Goal: Transaction & Acquisition: Purchase product/service

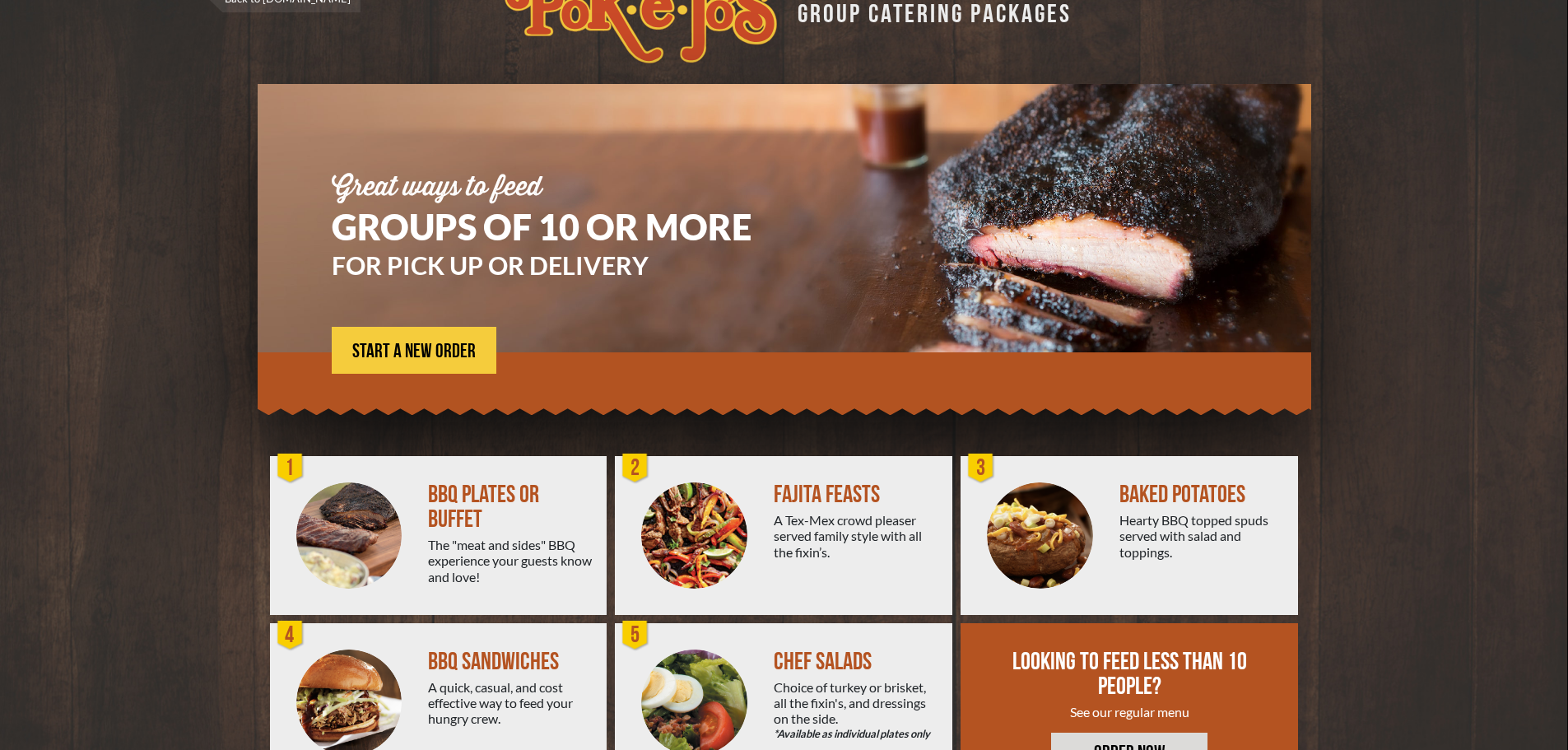
scroll to position [82, 0]
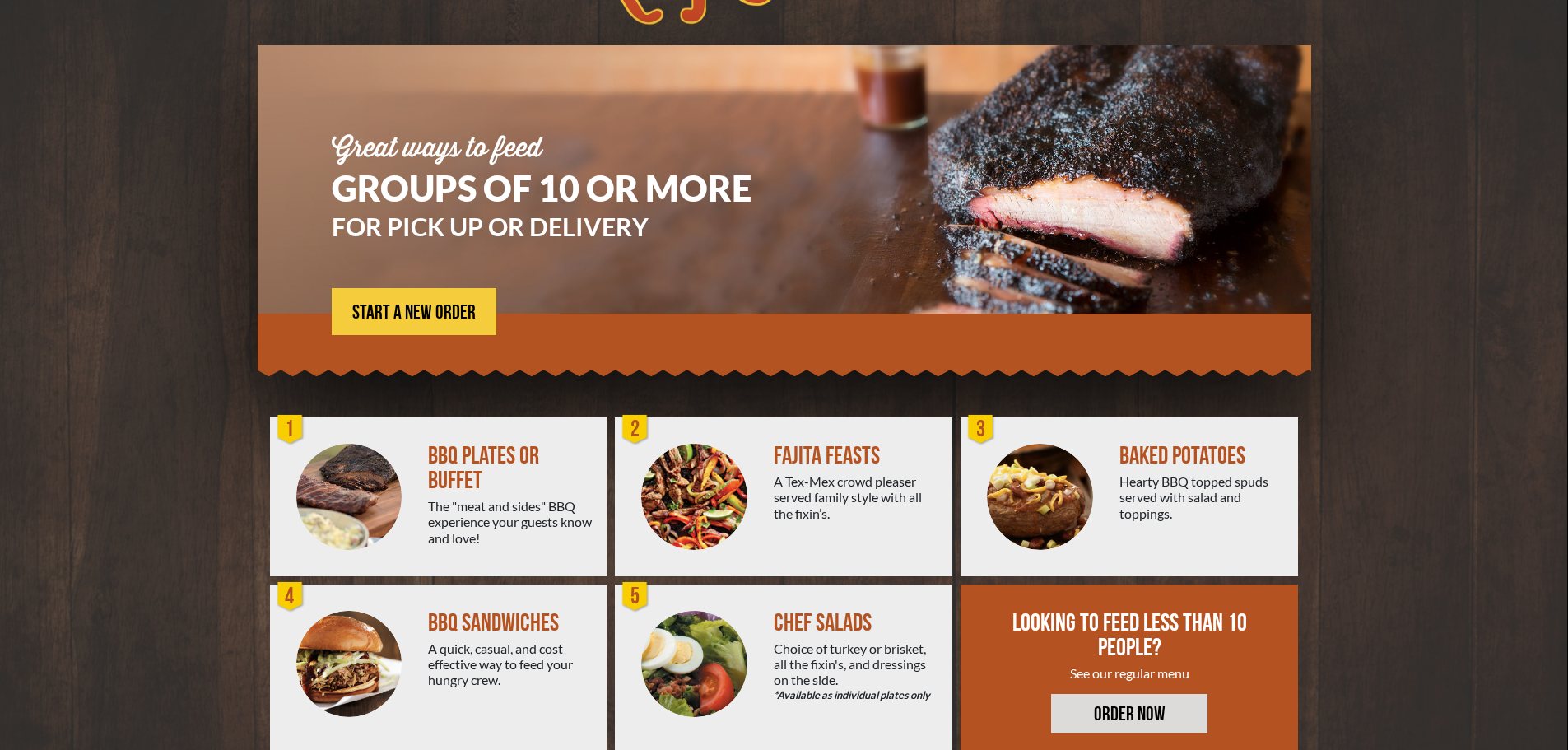
click at [420, 517] on div at bounding box center [349, 497] width 159 height 159
click at [731, 506] on img at bounding box center [694, 497] width 106 height 106
click at [668, 511] on img at bounding box center [694, 497] width 106 height 106
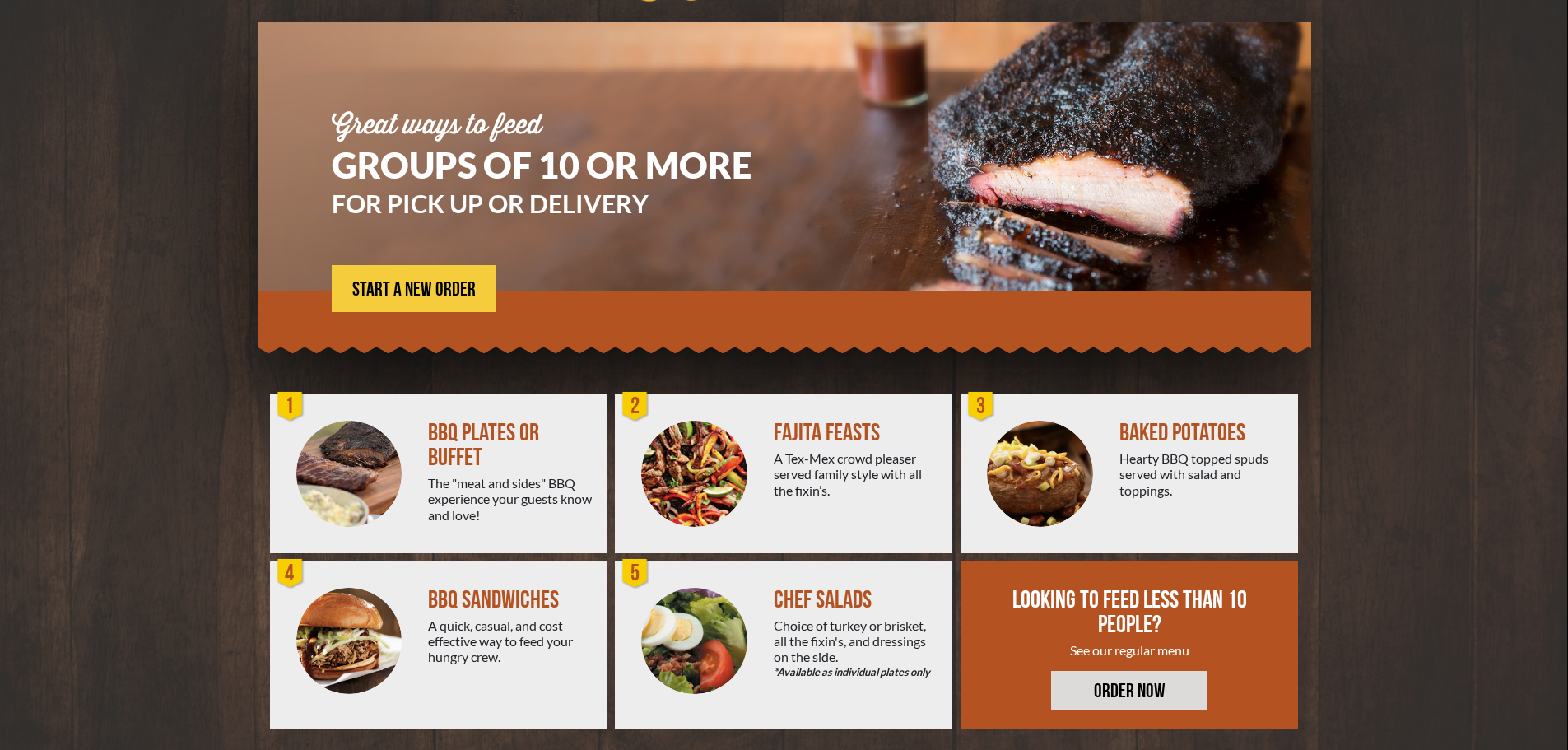
scroll to position [118, 0]
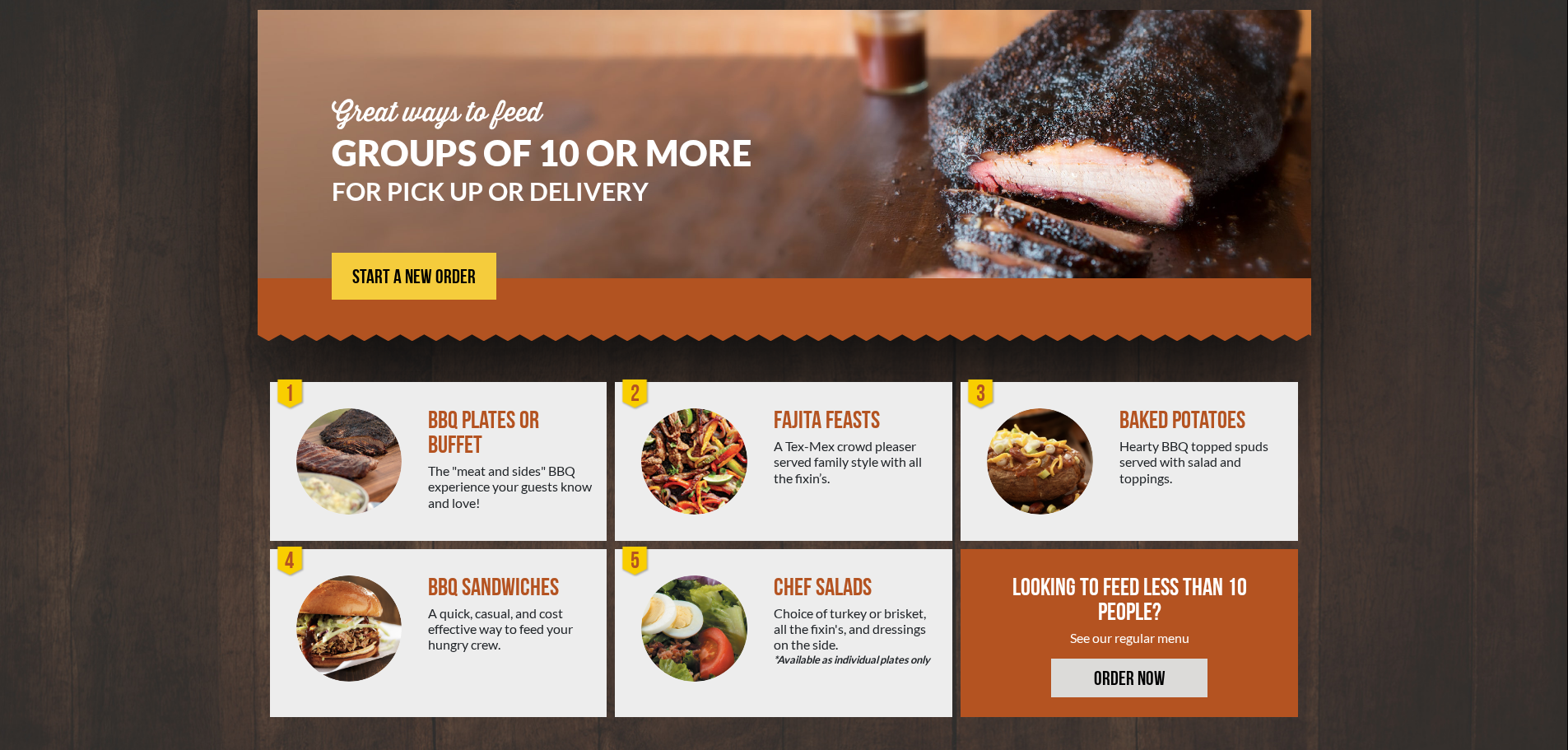
click at [1031, 459] on img at bounding box center [1040, 462] width 106 height 106
click at [726, 652] on img at bounding box center [694, 628] width 106 height 106
click at [722, 649] on img at bounding box center [694, 628] width 106 height 106
click at [419, 634] on div at bounding box center [349, 634] width 159 height 168
click at [419, 636] on div at bounding box center [349, 634] width 159 height 168
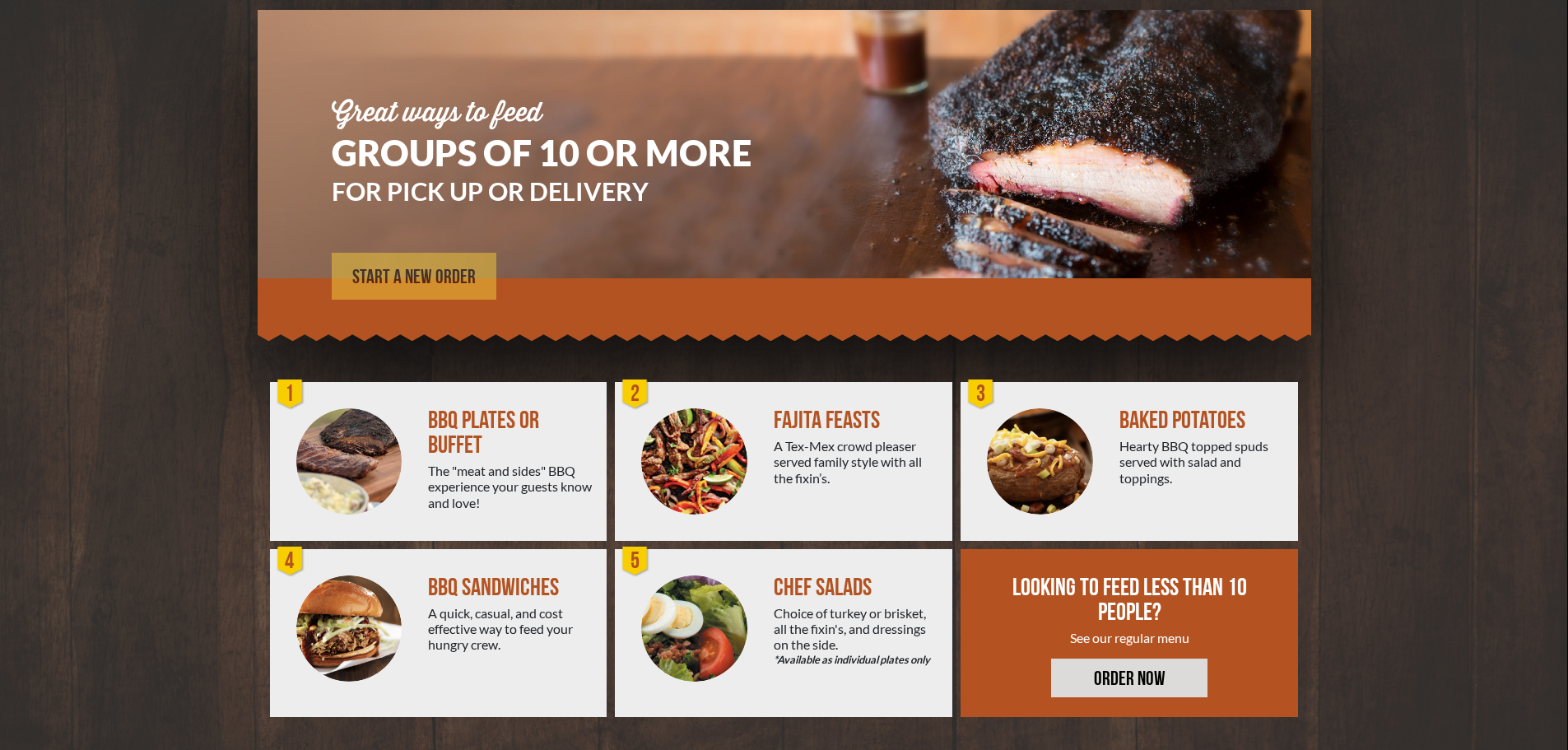
click at [435, 272] on span "START A NEW ORDER" at bounding box center [414, 277] width 123 height 20
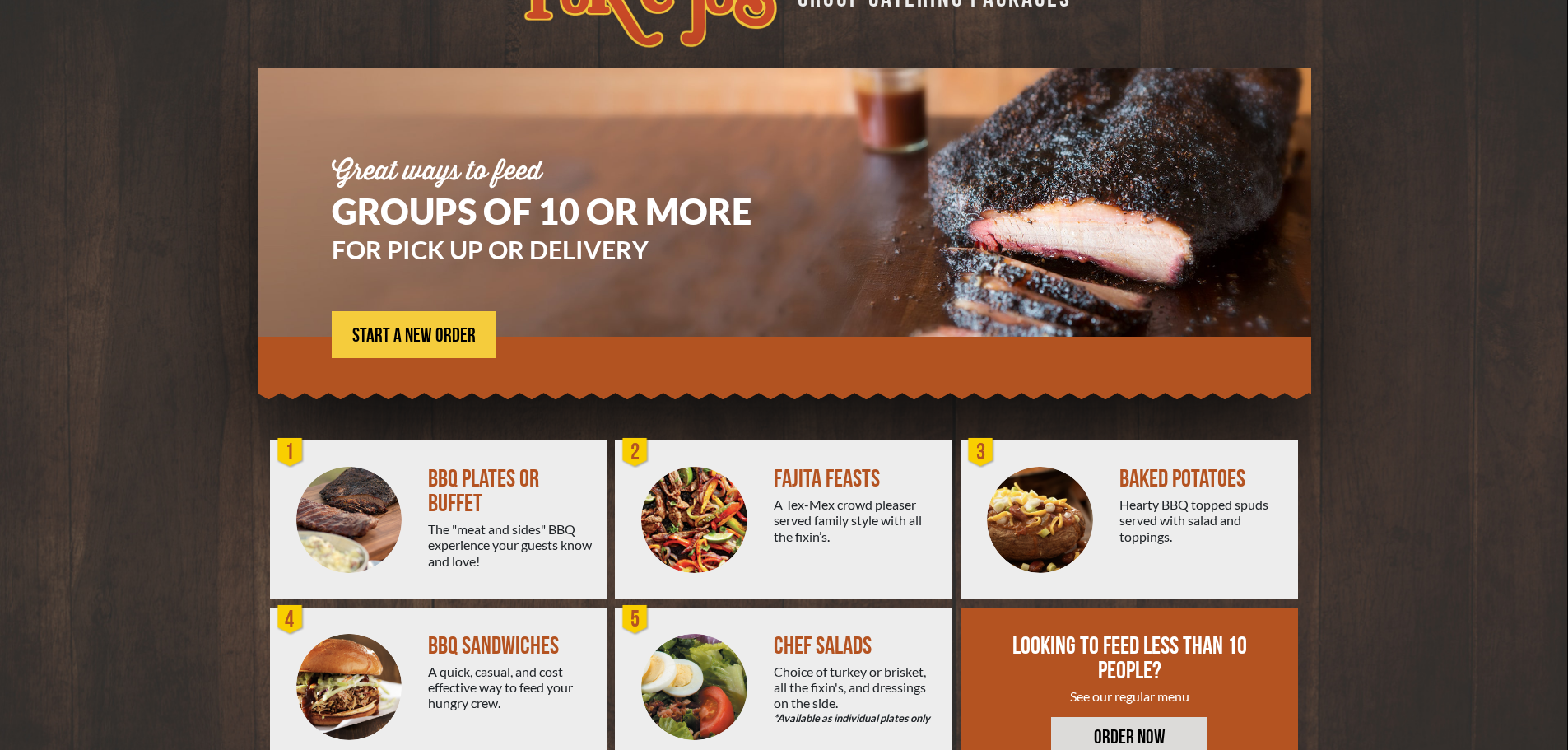
scroll to position [0, 0]
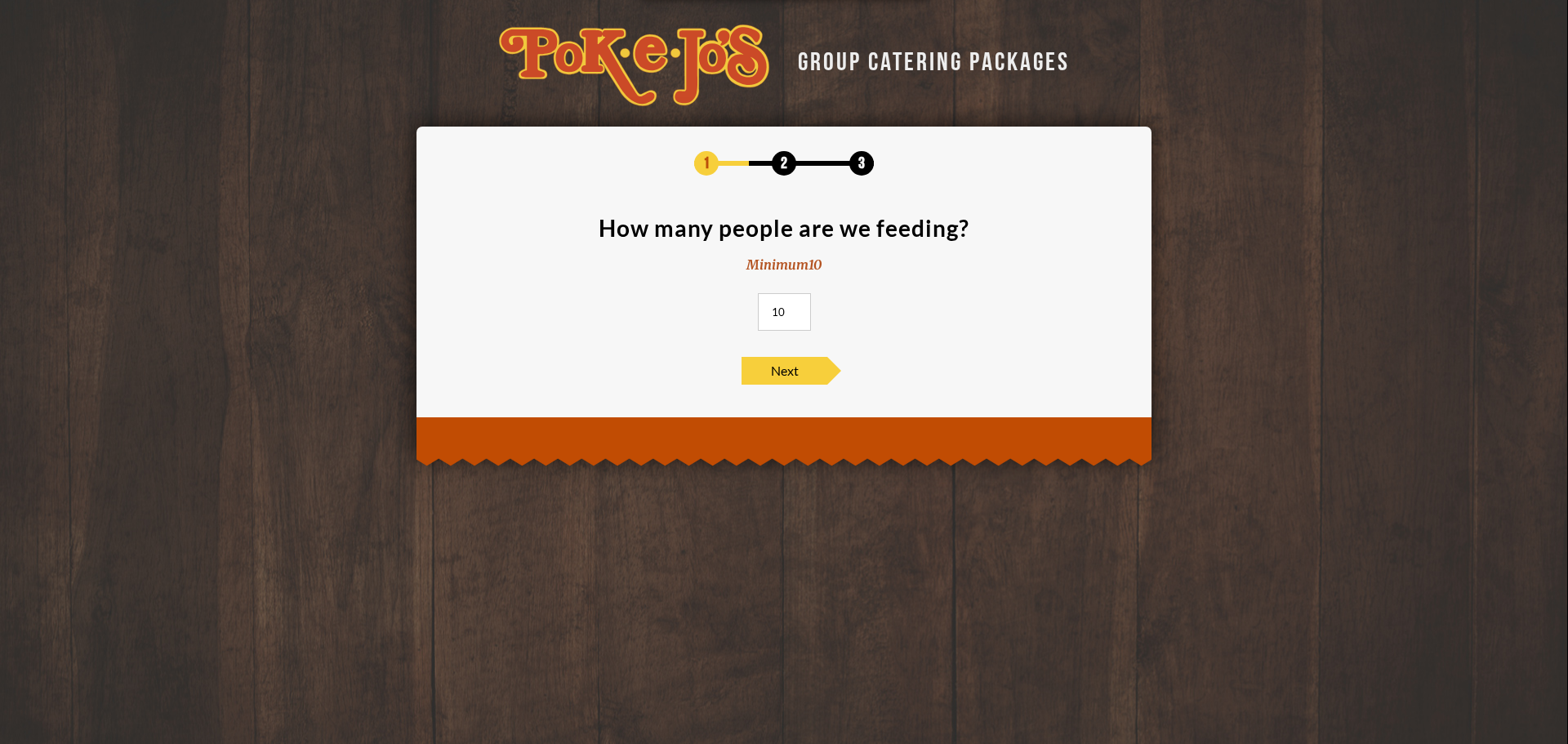
drag, startPoint x: 787, startPoint y: 313, endPoint x: 723, endPoint y: 304, distance: 64.6
click at [725, 307] on section "How many people are we feeding? Minimum 10 10" at bounding box center [784, 278] width 686 height 124
type input "60"
click at [789, 379] on span "Next" at bounding box center [784, 371] width 86 height 27
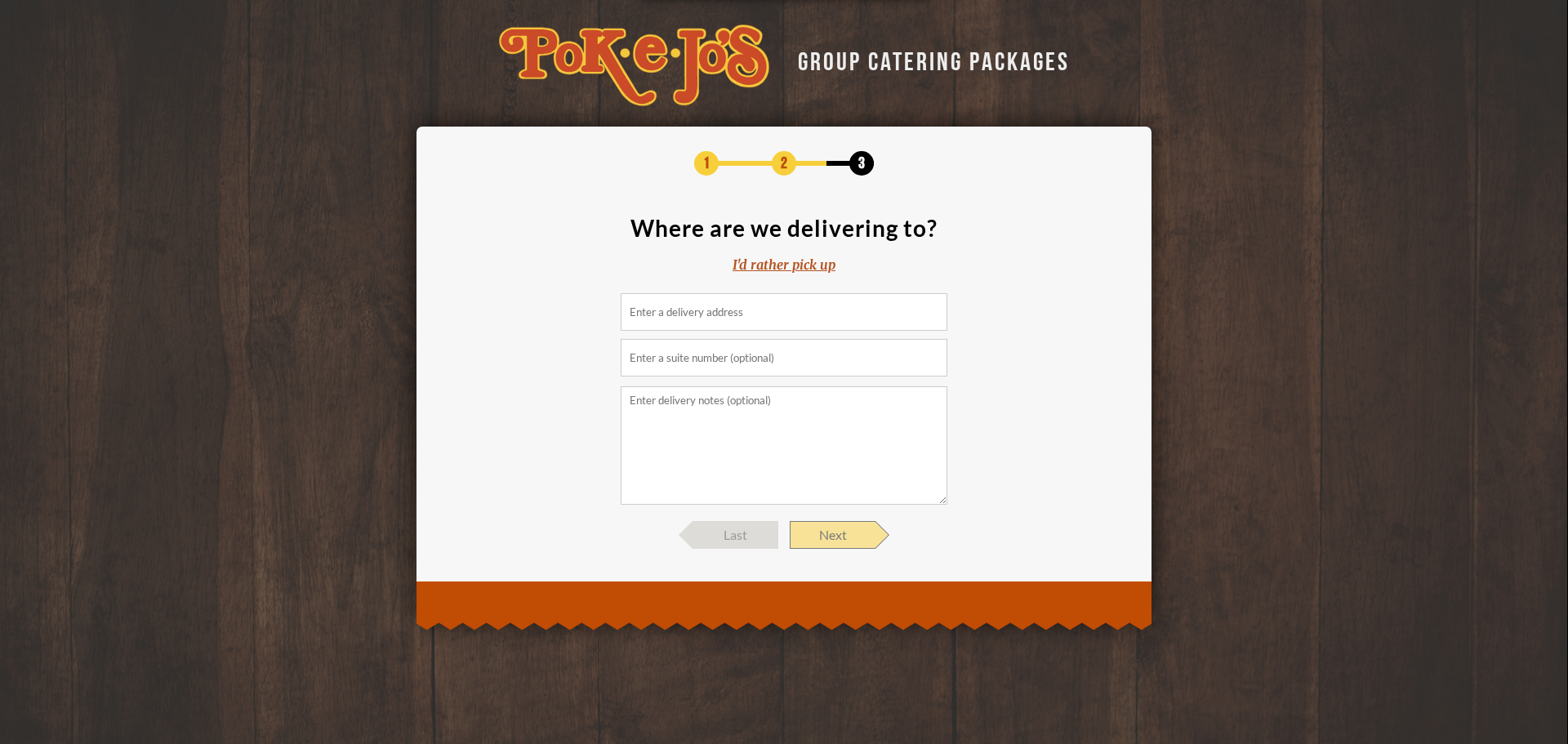
click at [831, 536] on span "Next" at bounding box center [832, 535] width 86 height 27
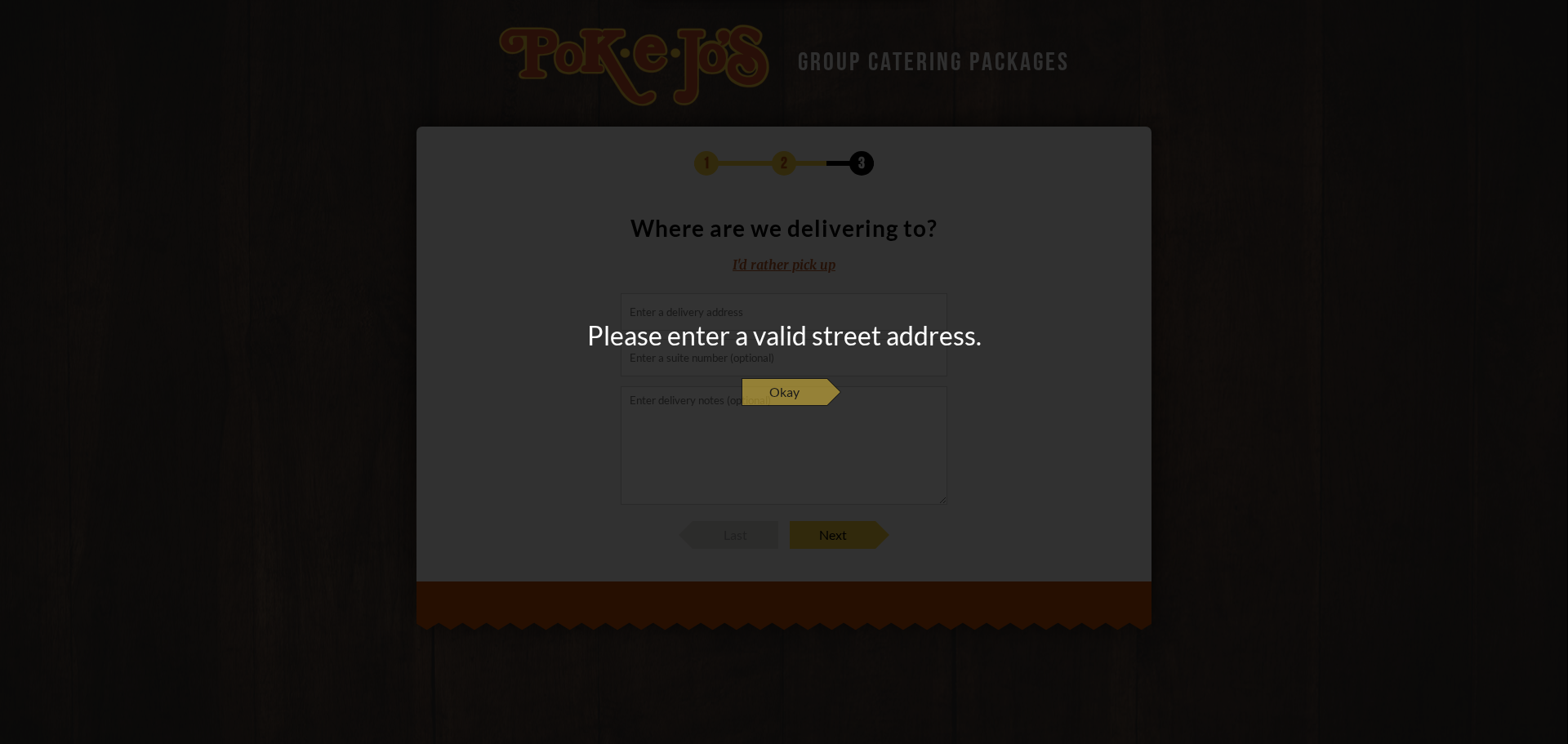
click at [777, 391] on span "Okay" at bounding box center [784, 392] width 86 height 27
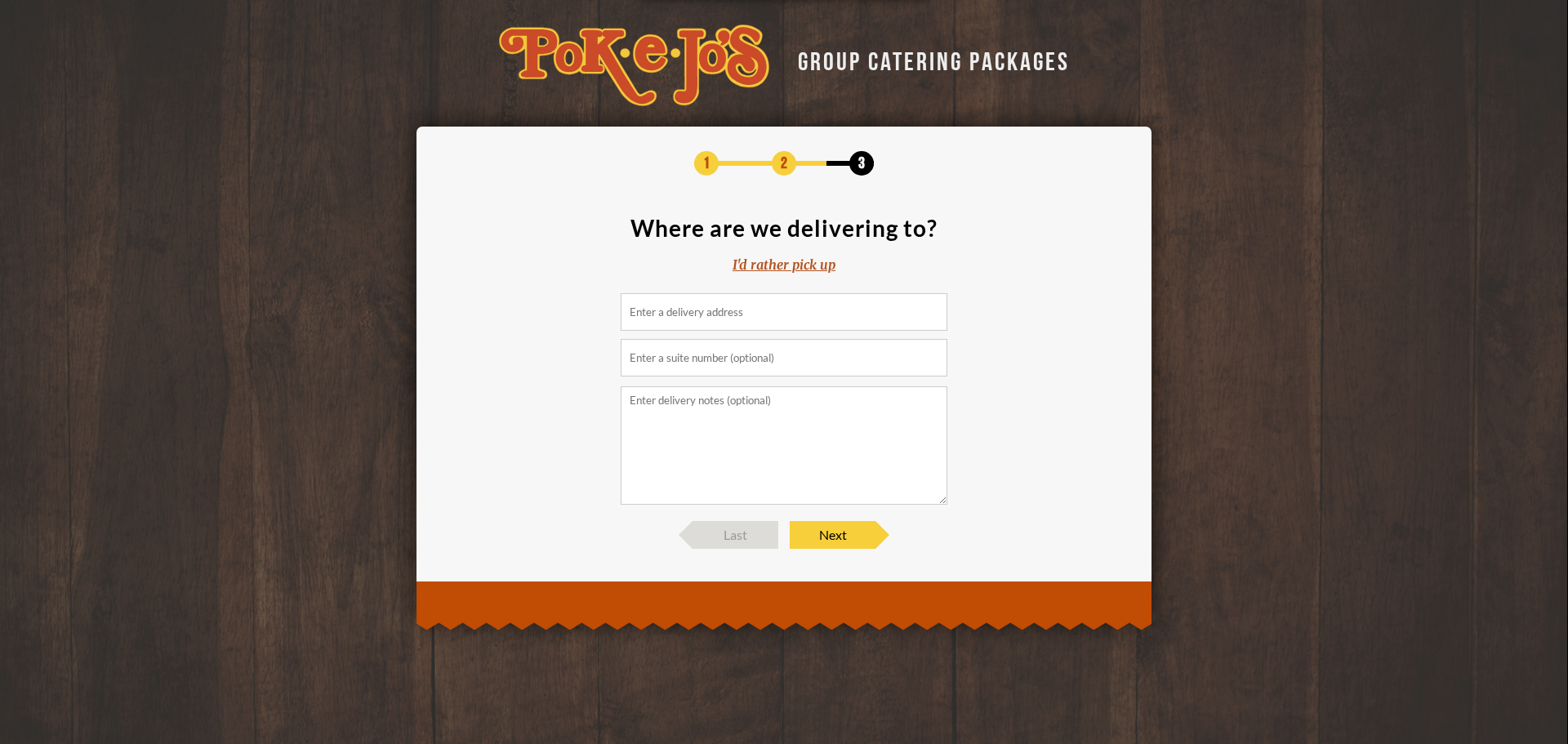
drag, startPoint x: 696, startPoint y: 311, endPoint x: 694, endPoint y: 323, distance: 12.2
click at [695, 317] on input at bounding box center [784, 312] width 327 height 37
click at [725, 311] on input at bounding box center [784, 312] width 327 height 37
paste input "1345 Philomena St, Austin, TX 78723"
click at [850, 539] on span "Next" at bounding box center [832, 535] width 86 height 27
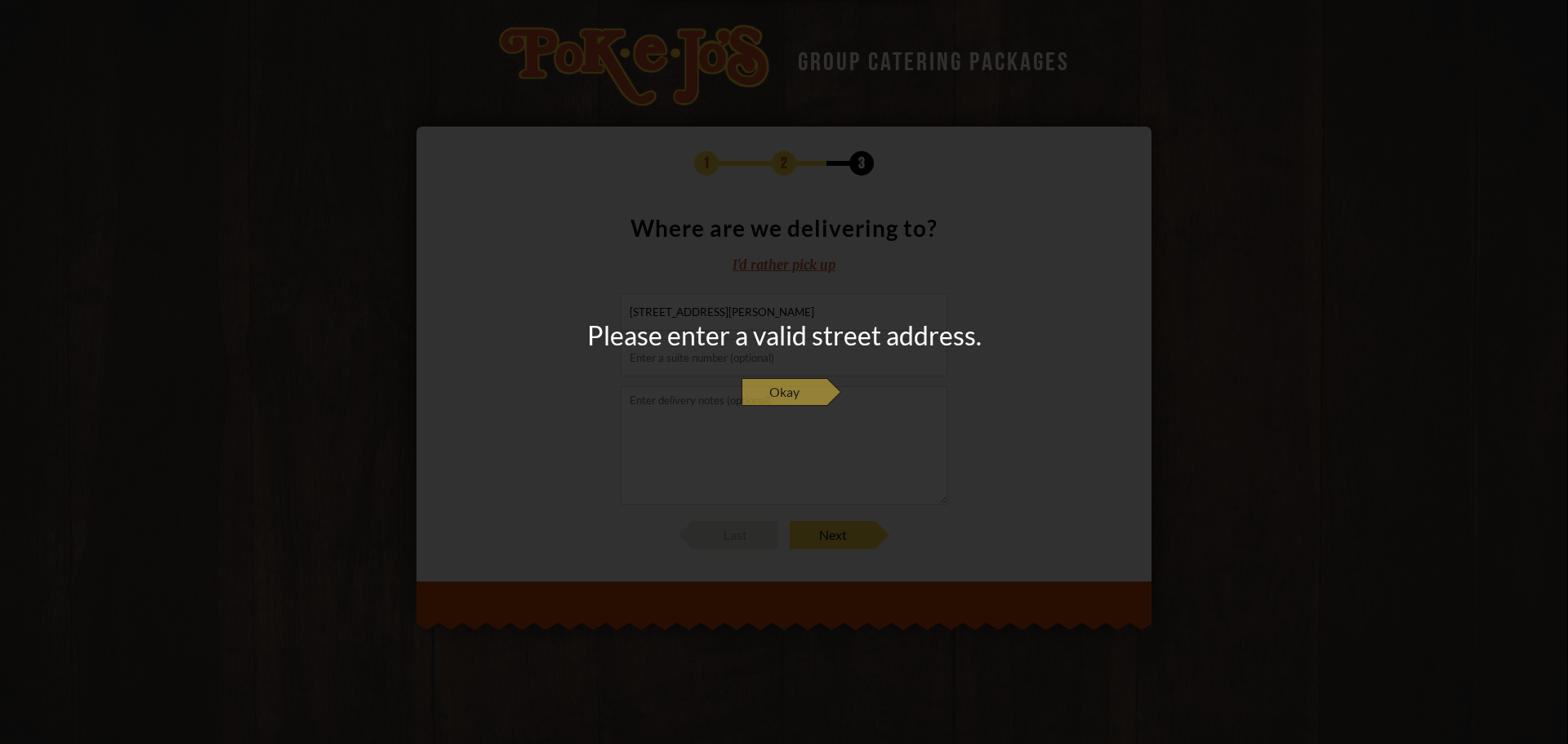
click at [807, 393] on span "Okay" at bounding box center [784, 392] width 86 height 27
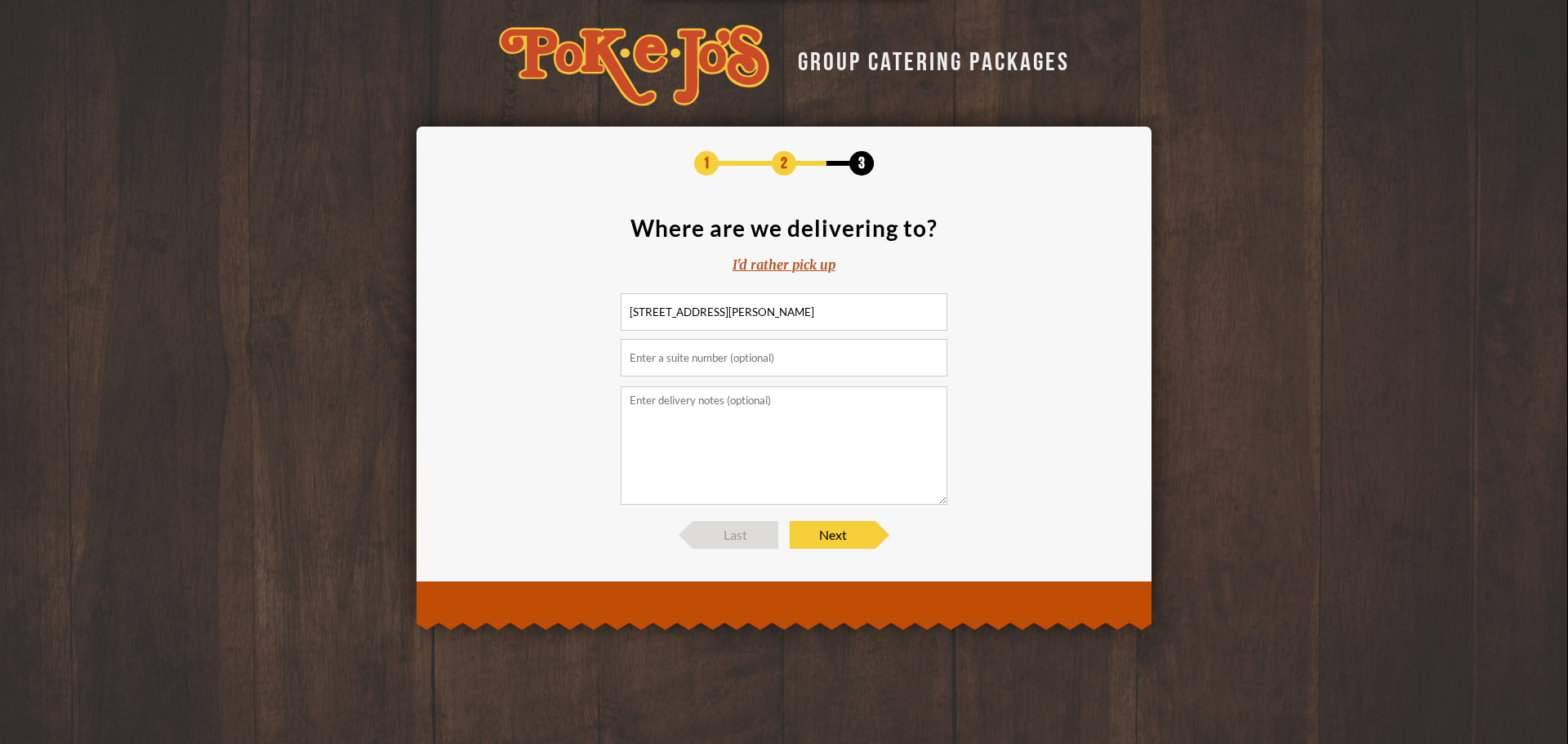
drag, startPoint x: 760, startPoint y: 433, endPoint x: 745, endPoint y: 377, distance: 58.0
click at [759, 433] on textarea at bounding box center [784, 446] width 327 height 119
click at [780, 342] on input "text" at bounding box center [784, 357] width 327 height 37
drag, startPoint x: 822, startPoint y: 314, endPoint x: 755, endPoint y: 312, distance: 67.0
click at [755, 312] on input "1345 Philomena St, Austin, TX 78723" at bounding box center [784, 312] width 327 height 37
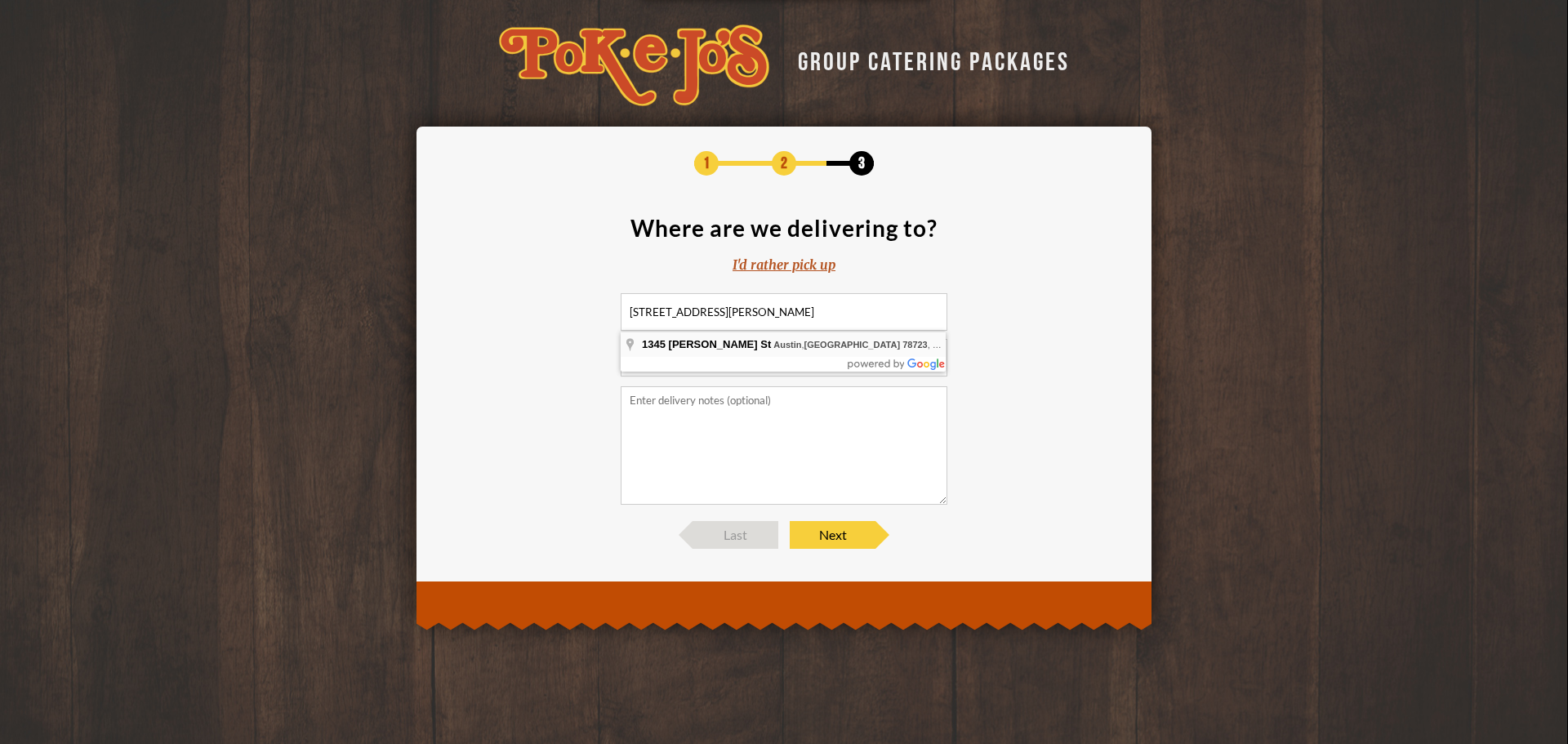
type input "1345 Philomena St, Austin, TX 78723, USA"
click at [818, 536] on span "Next" at bounding box center [832, 535] width 86 height 27
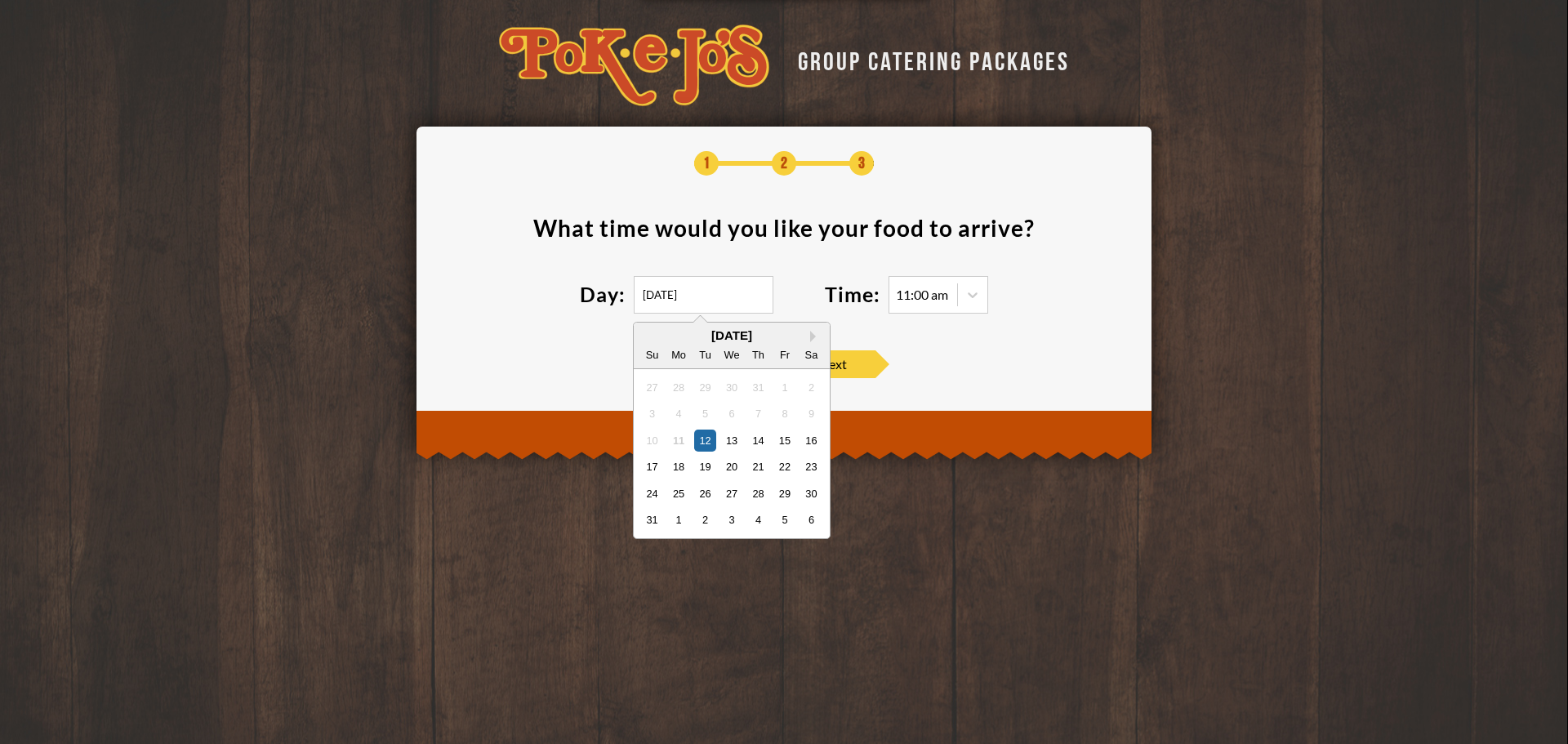
click at [710, 290] on input "08/12/2025" at bounding box center [704, 294] width 140 height 37
click at [787, 471] on div "22" at bounding box center [784, 466] width 22 height 22
type input "08/22/2025"
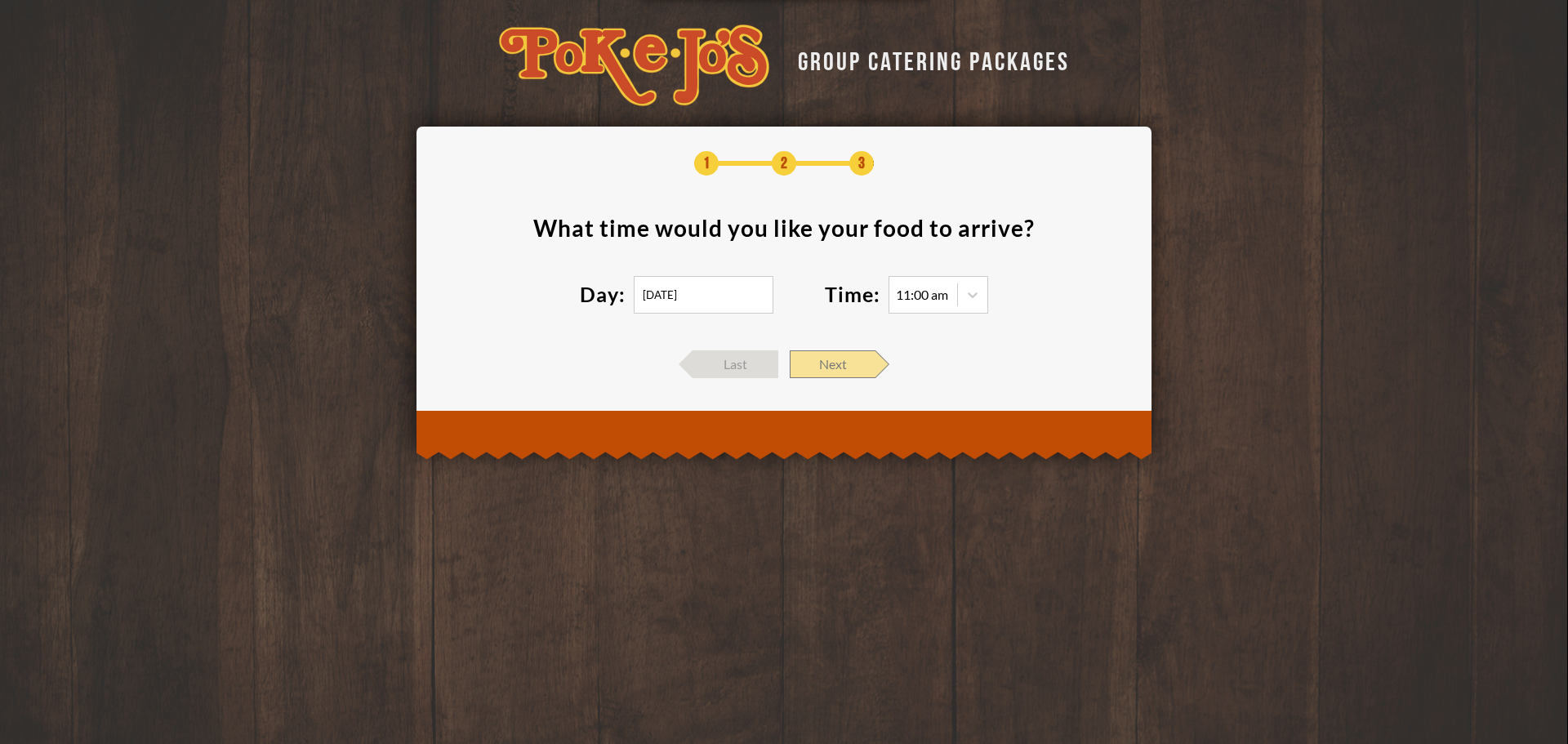
click at [821, 359] on span "Next" at bounding box center [832, 364] width 86 height 27
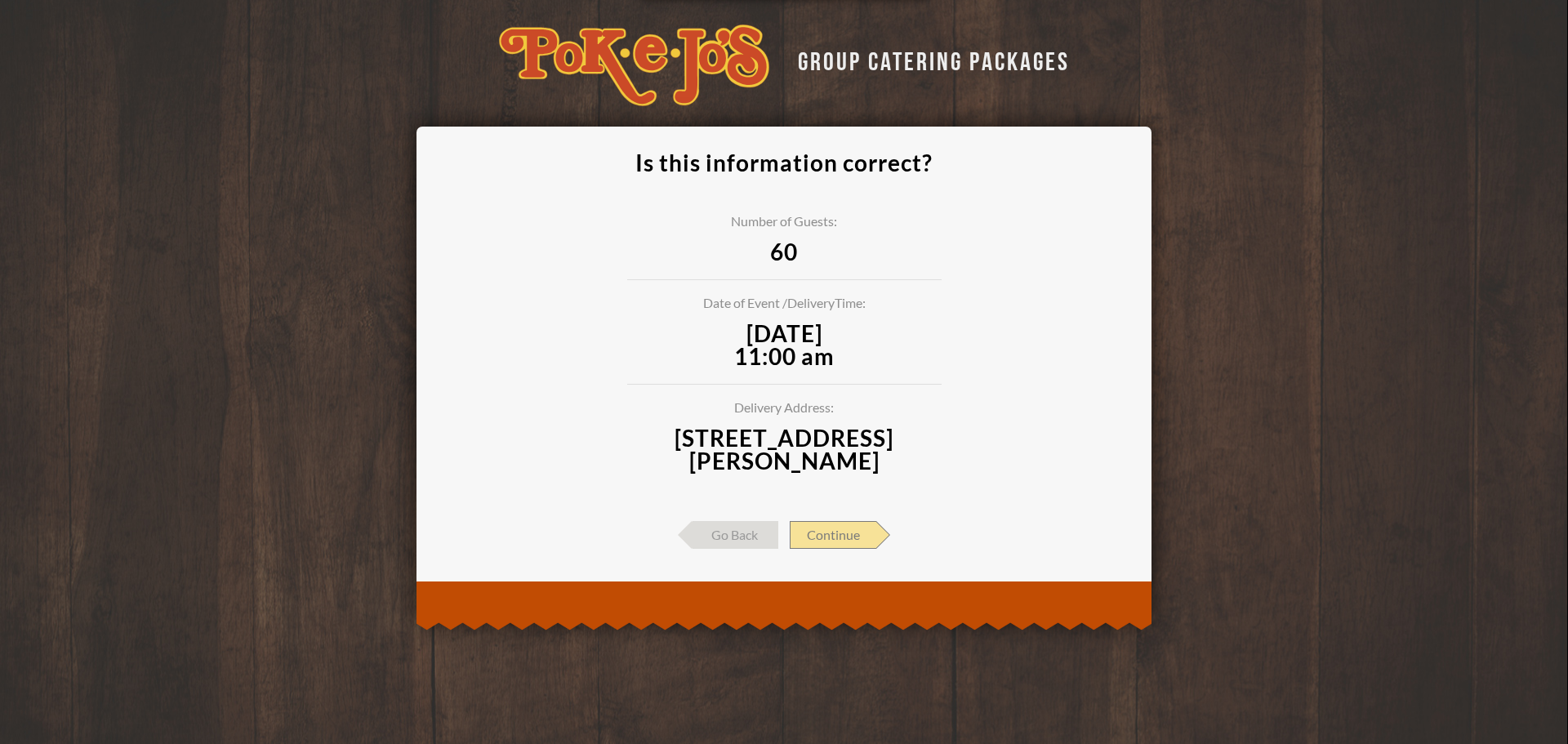
click at [827, 530] on span "Continue" at bounding box center [833, 535] width 86 height 27
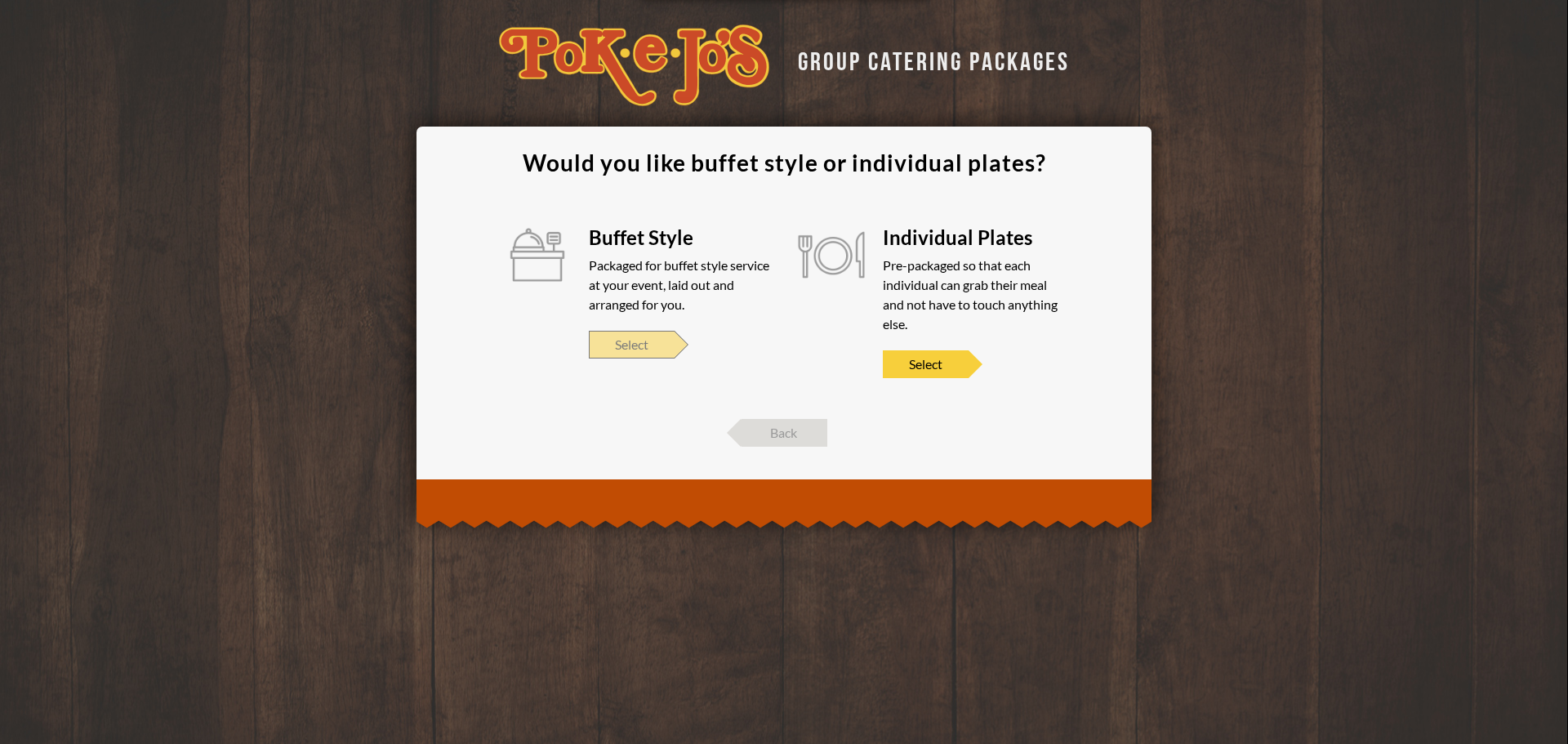
click at [646, 345] on span "Select" at bounding box center [632, 344] width 86 height 27
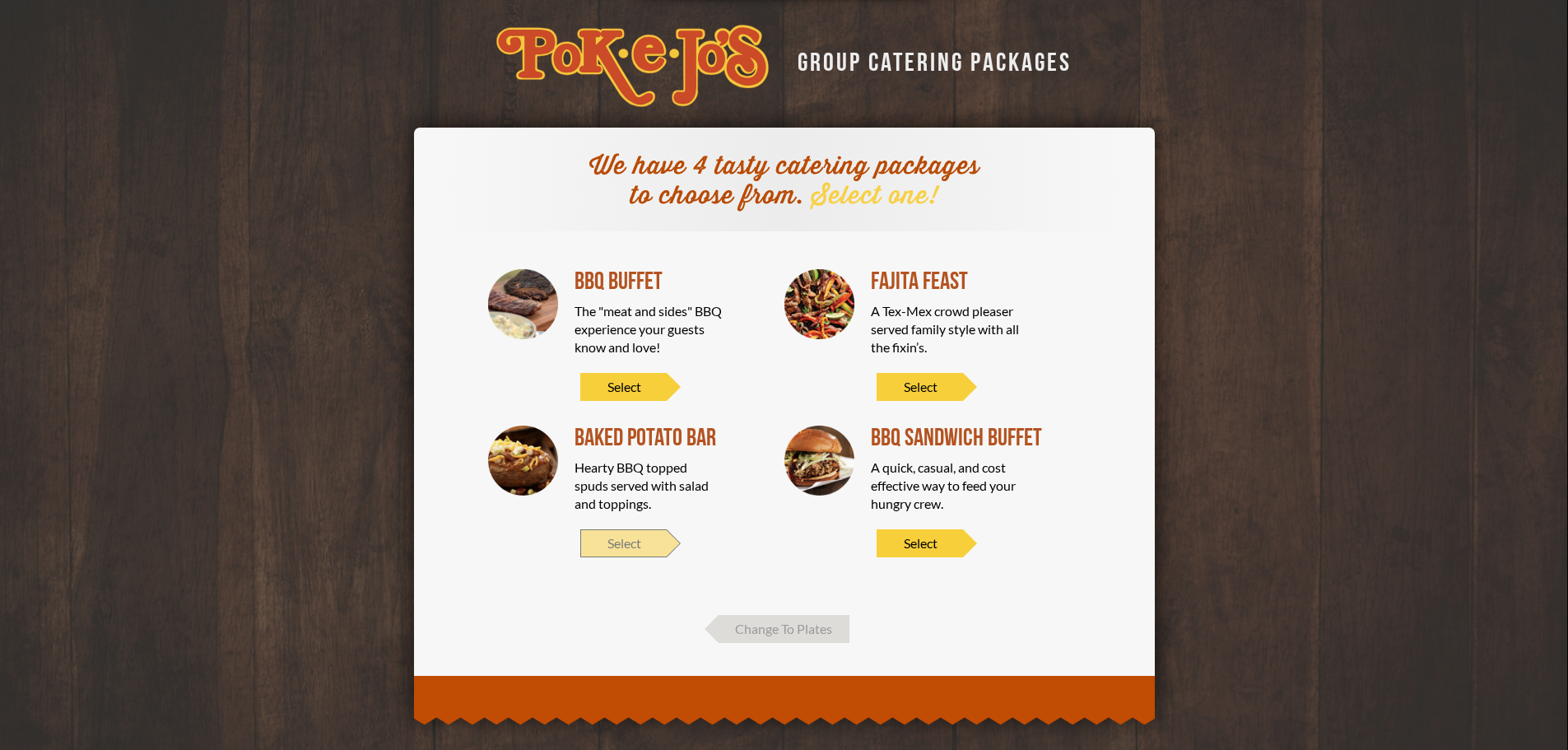
click at [629, 543] on span "Select" at bounding box center [623, 543] width 86 height 28
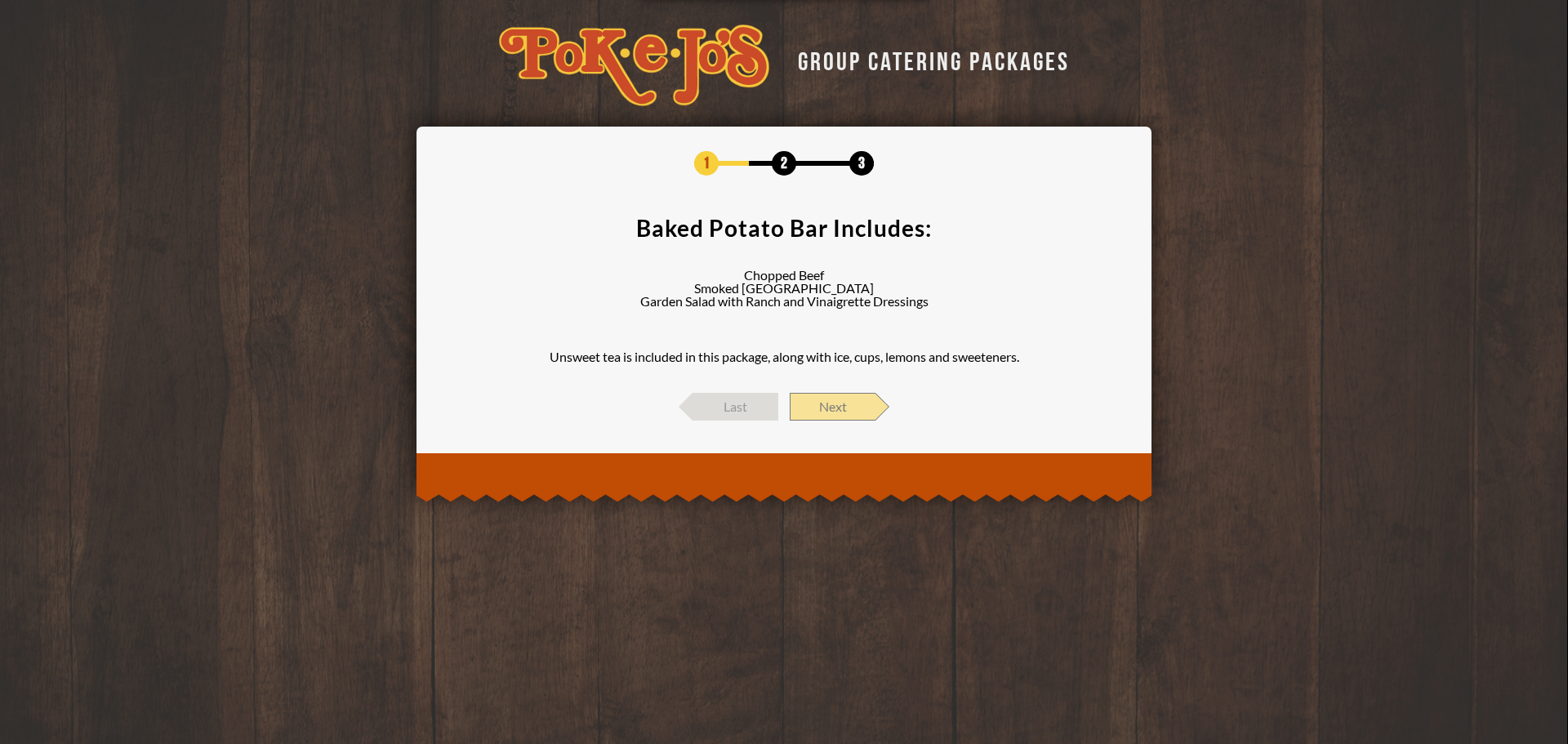
click at [829, 406] on span "Next" at bounding box center [832, 406] width 86 height 27
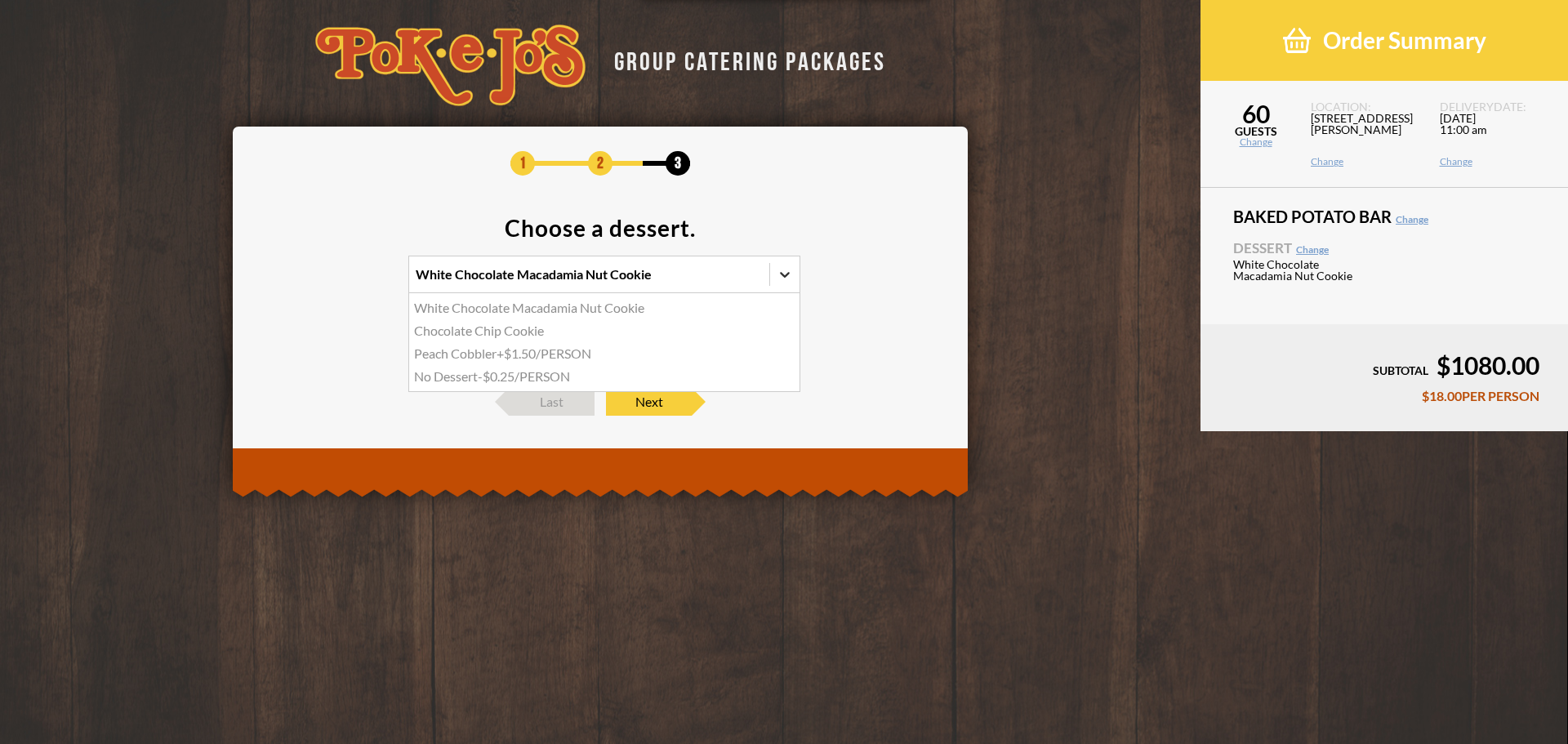
click at [783, 271] on icon at bounding box center [785, 274] width 17 height 17
click at [345, 282] on input "option White Chocolate Macadamia Nut Cookie focused, 1 of 4. 4 results availabl…" at bounding box center [345, 282] width 0 height 0
click at [783, 271] on icon at bounding box center [785, 274] width 17 height 17
click at [345, 282] on input "0 results available. Select is focused , press Down to open the menu, White Cho…" at bounding box center [345, 282] width 0 height 0
click at [790, 333] on icon at bounding box center [785, 333] width 17 height 17
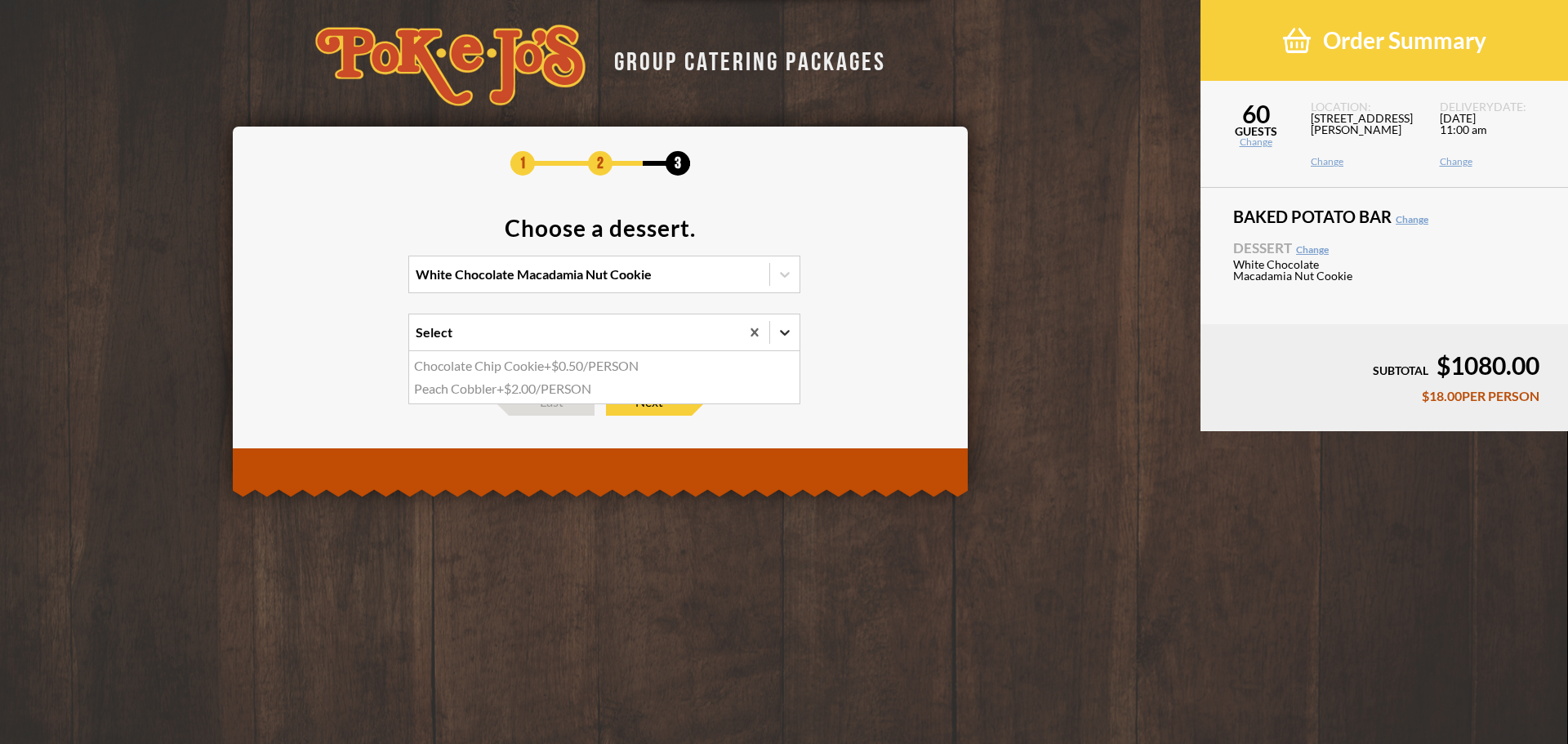
click at [345, 340] on input "option Chocolate Chip Cookie focused, 1 of 2. 2 results available. Use Up and D…" at bounding box center [345, 340] width 0 height 0
click at [790, 333] on icon at bounding box center [785, 333] width 17 height 17
click at [345, 340] on input "0 results available. Select is focused , press Down to open the menu, Select" at bounding box center [345, 340] width 0 height 0
click at [790, 333] on icon at bounding box center [785, 333] width 17 height 17
click at [345, 340] on input "option Chocolate Chip Cookie focused, 1 of 2. 2 results available. Use Up and D…" at bounding box center [345, 340] width 0 height 0
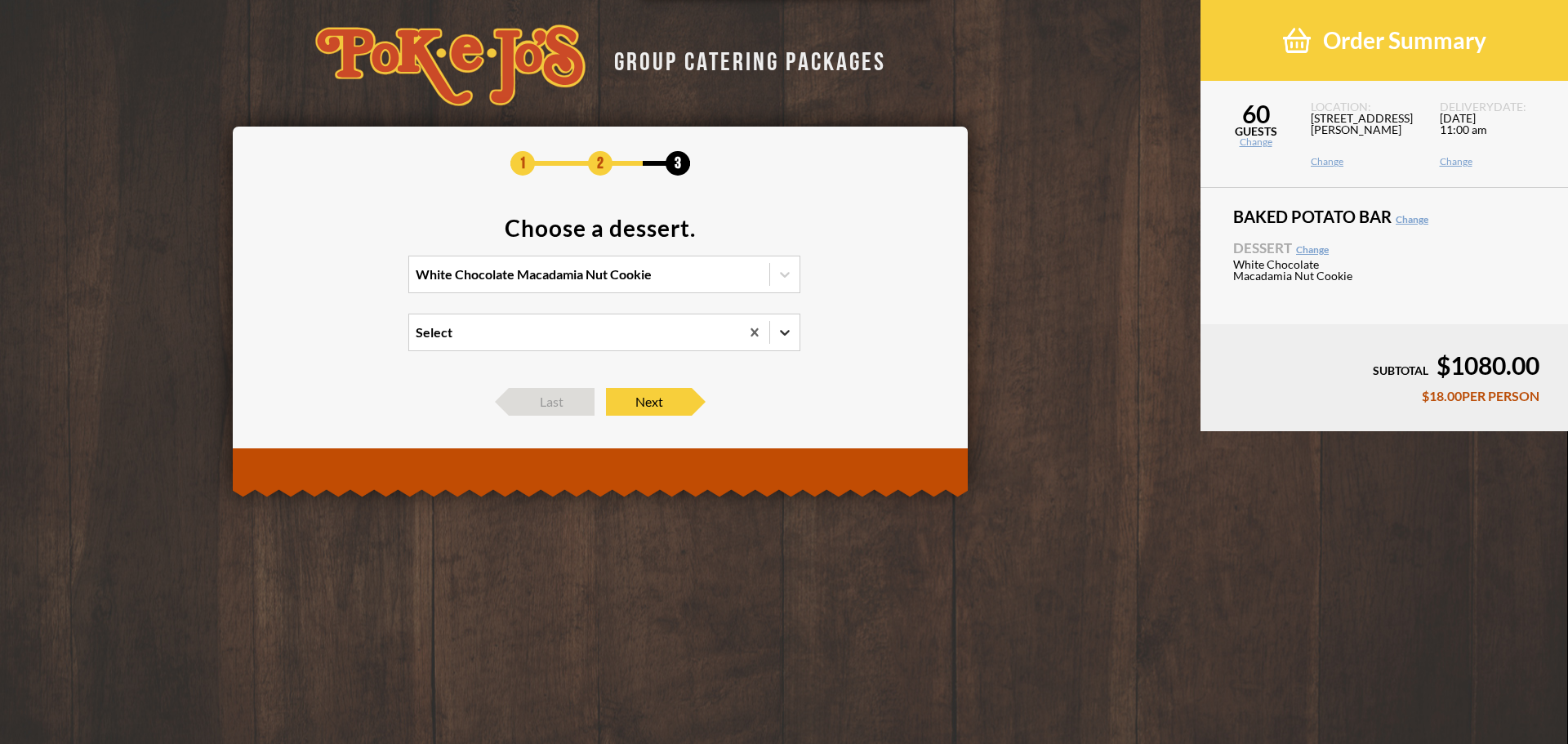
click at [790, 333] on icon at bounding box center [785, 333] width 17 height 17
click at [345, 340] on input "0 results available. Select is focused , press Down to open the menu, Select" at bounding box center [345, 340] width 0 height 0
click at [845, 315] on section "Choose a dessert. White Chocolate Macadamia Nut Cookie 0 results available. Sel…" at bounding box center [601, 293] width 686 height 155
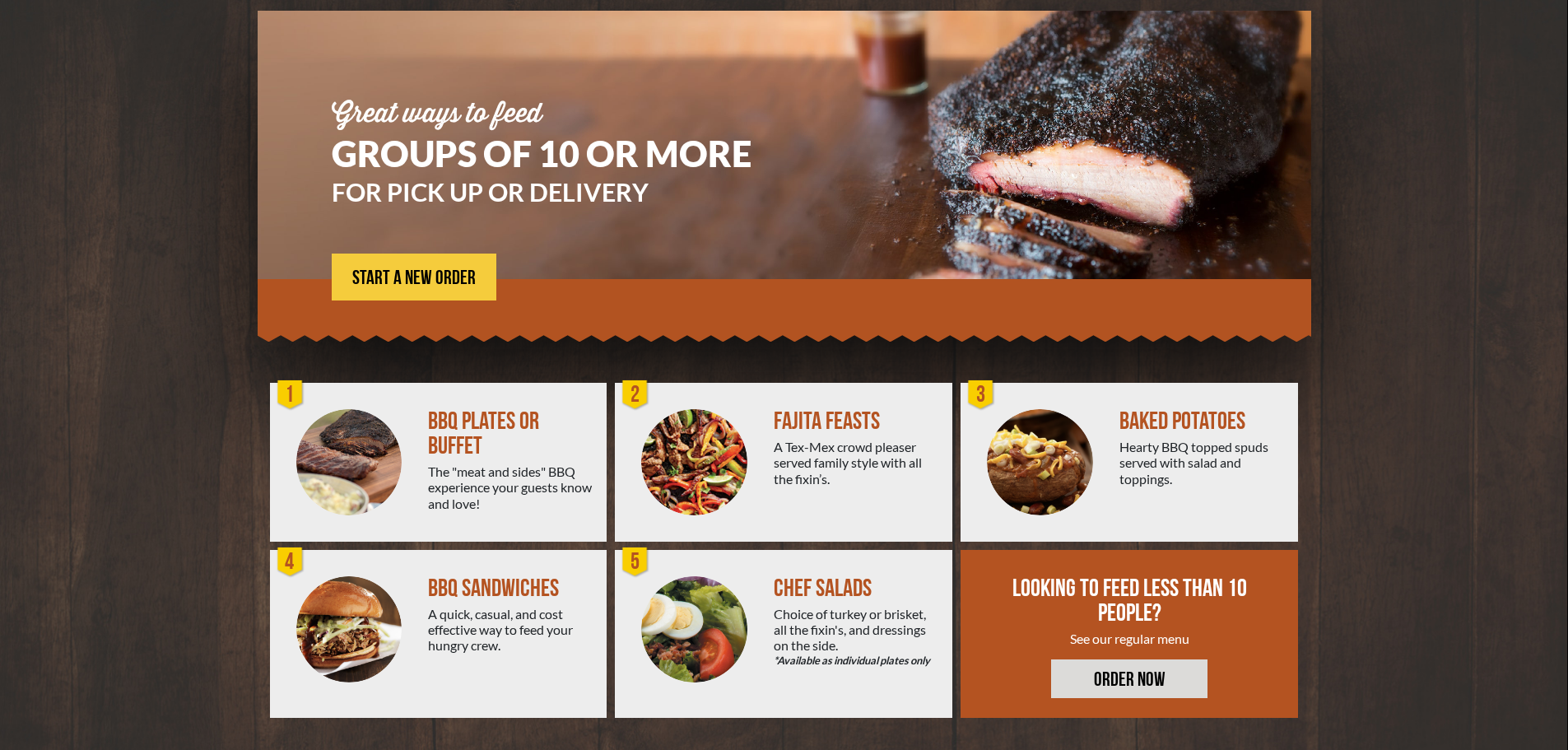
scroll to position [118, 0]
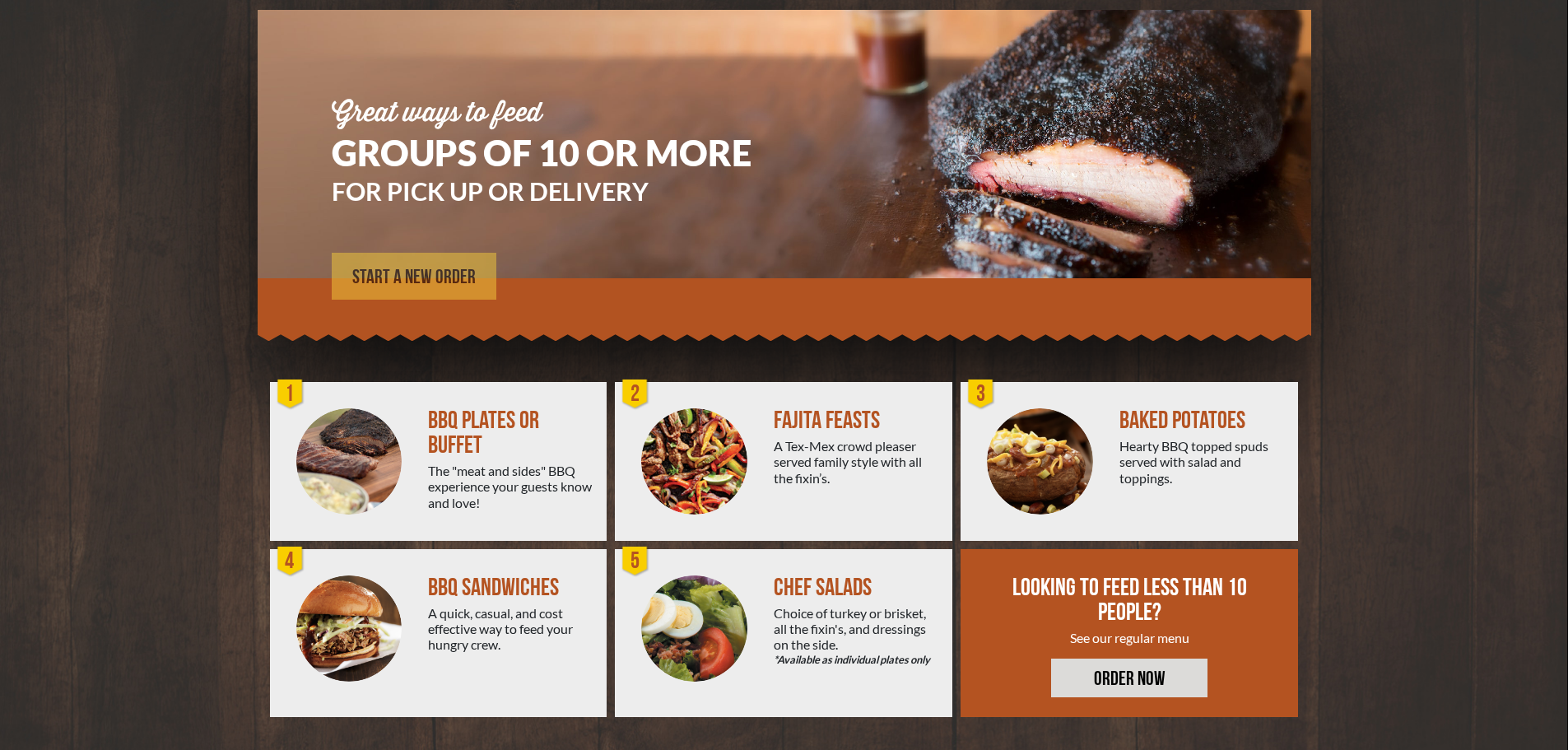
click at [456, 286] on span "START A NEW ORDER" at bounding box center [414, 277] width 123 height 20
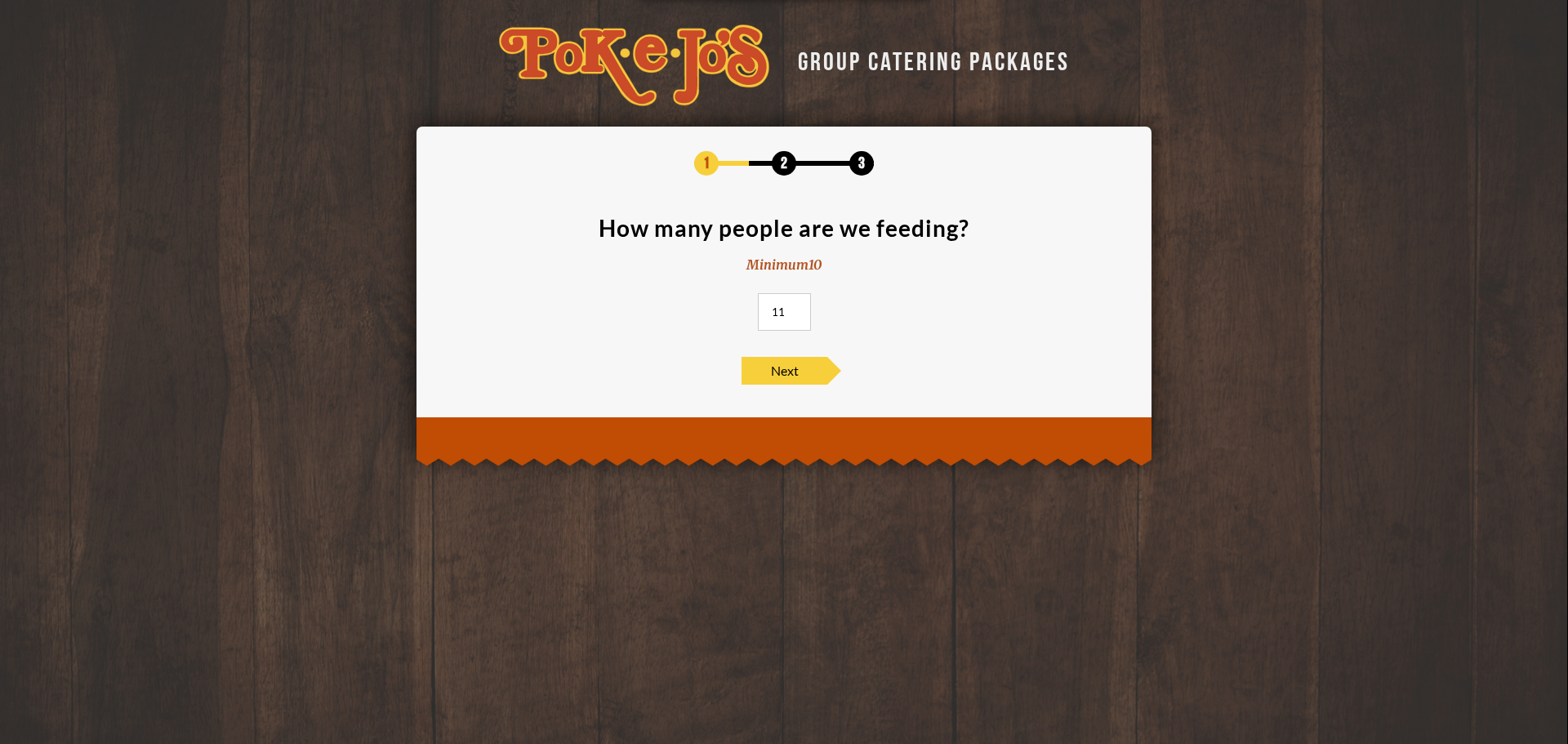
click at [796, 310] on input "11" at bounding box center [784, 312] width 53 height 37
drag, startPoint x: 788, startPoint y: 311, endPoint x: 735, endPoint y: 311, distance: 53.0
click at [735, 311] on section "How many people are we feeding? Minimum 10 11" at bounding box center [784, 278] width 686 height 124
type input "65"
click at [797, 372] on span "Next" at bounding box center [784, 371] width 86 height 27
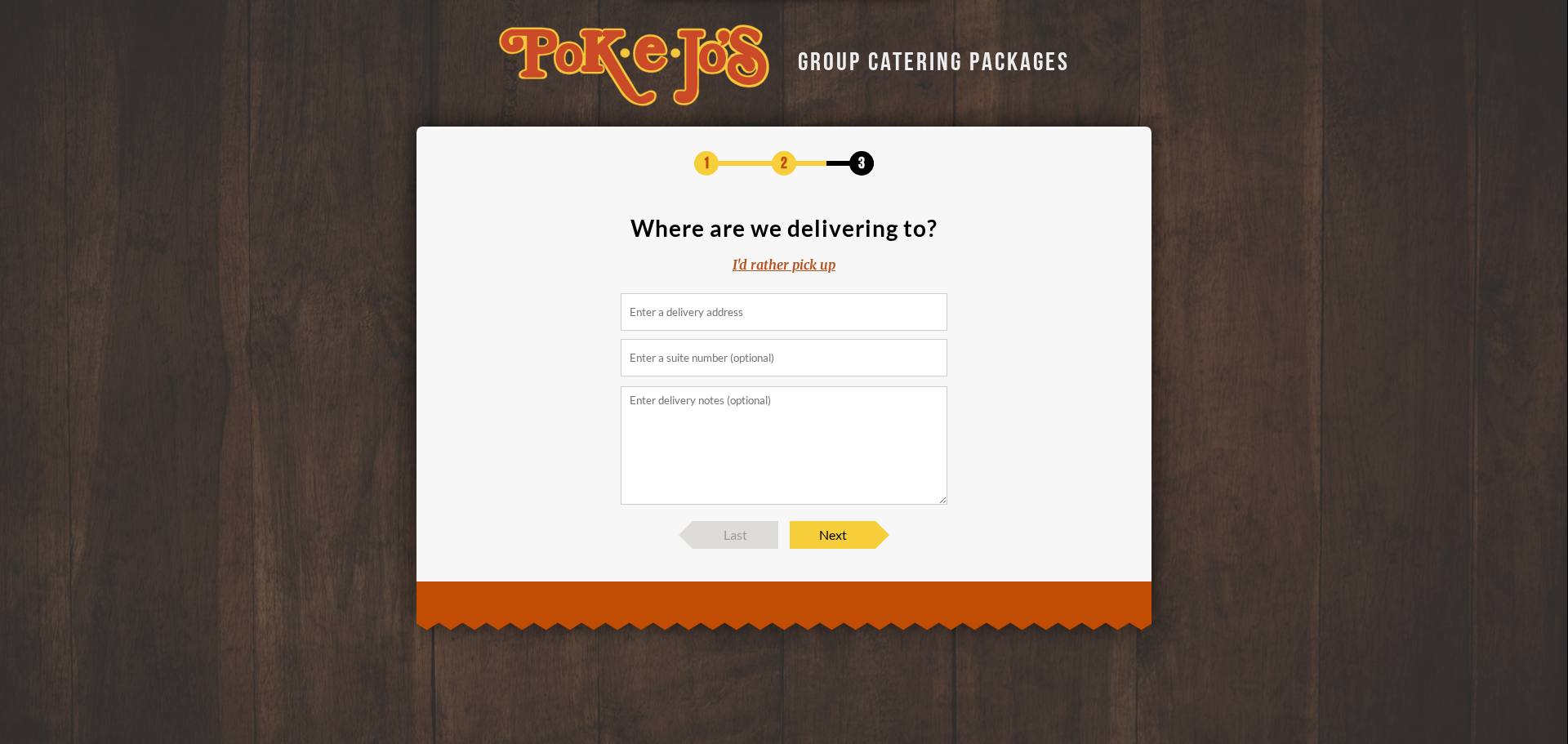
click at [715, 302] on input at bounding box center [784, 312] width 327 height 37
paste input "1345 Philomena St, Austin, TX 78723"
type input "1345 Philomena St, Austin, TX 78723, USA"
click at [832, 525] on span "Next" at bounding box center [832, 535] width 86 height 27
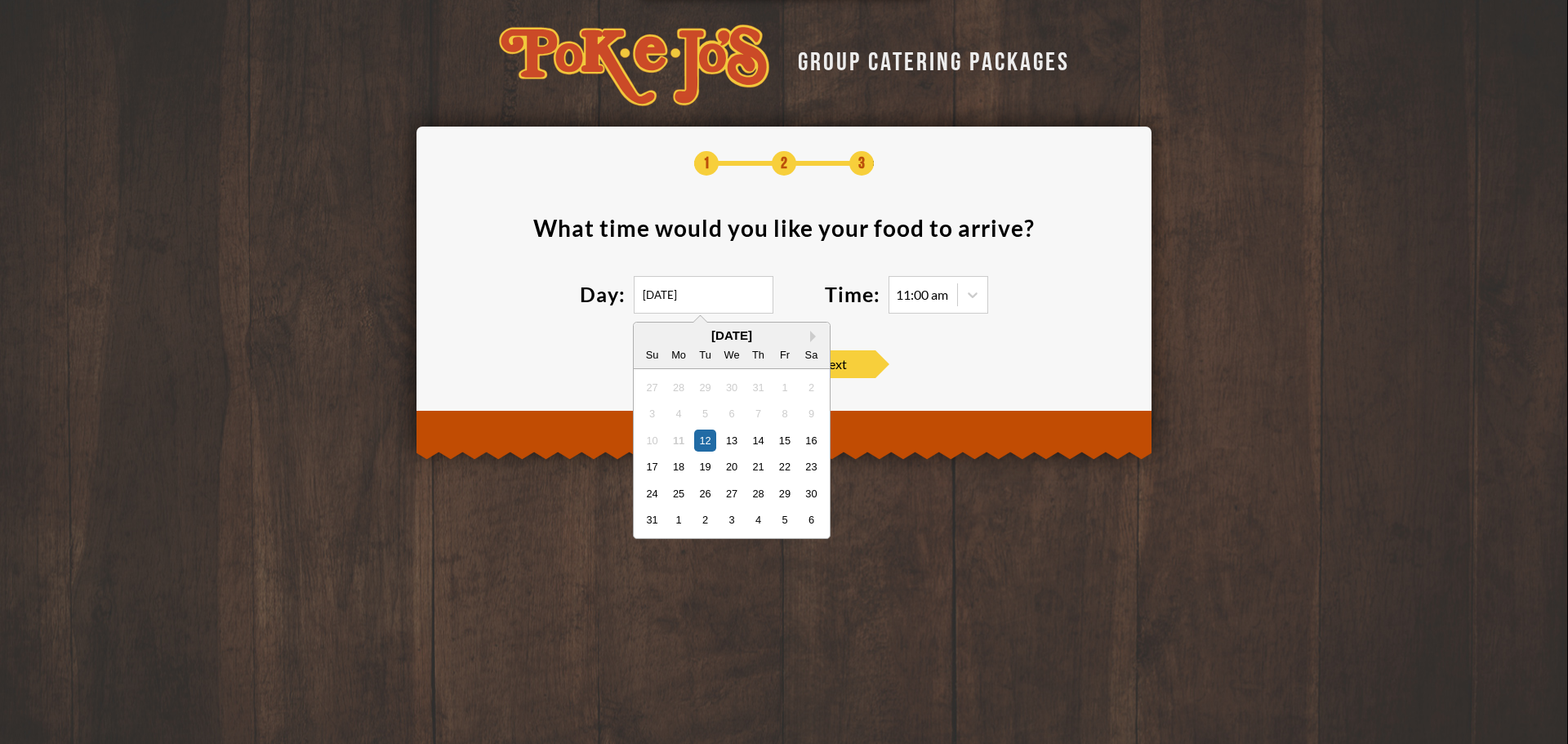
click at [759, 288] on input "08/12/2025" at bounding box center [704, 294] width 140 height 37
click at [782, 465] on div "22" at bounding box center [784, 466] width 22 height 22
type input "08/22/2025"
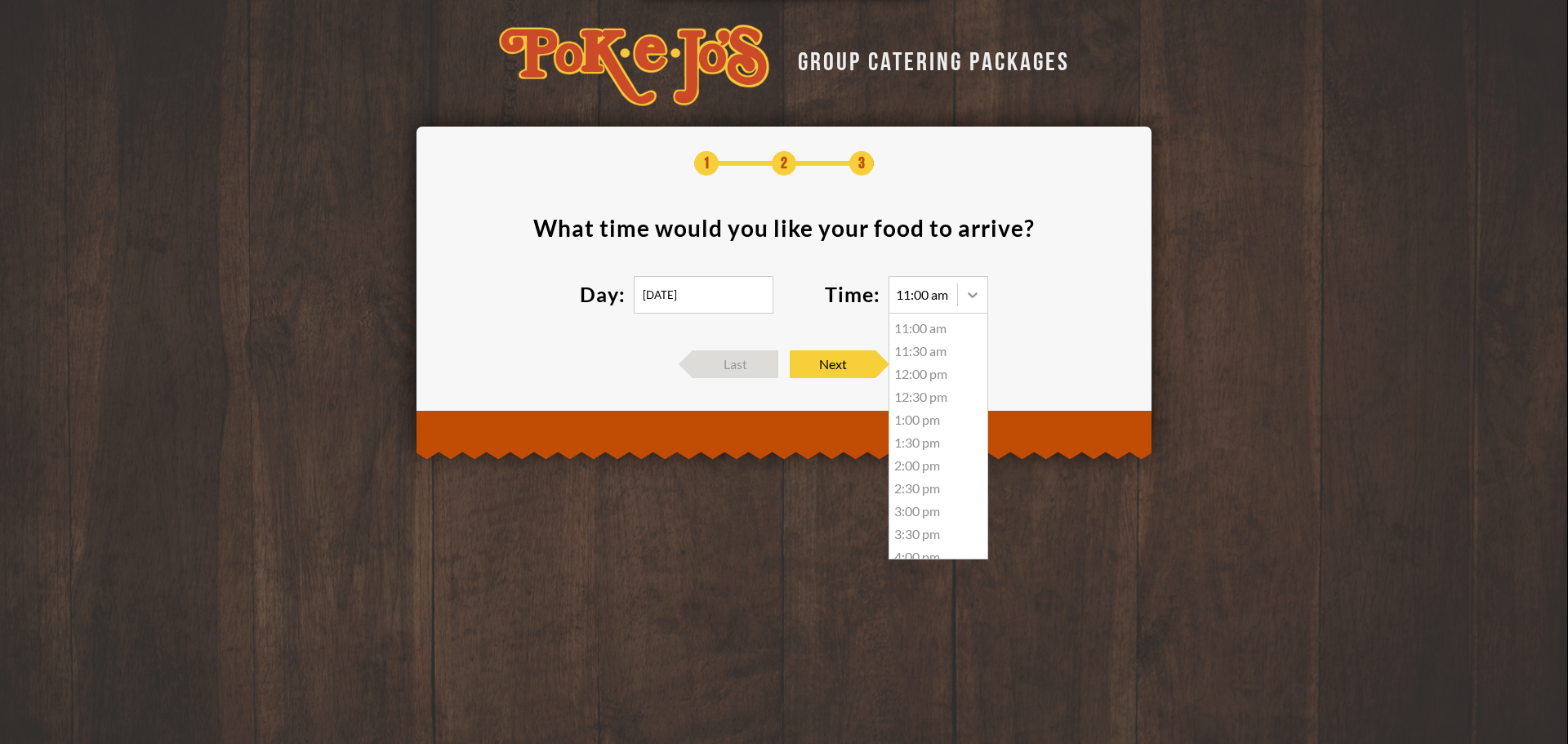
click at [971, 294] on icon at bounding box center [973, 295] width 10 height 6
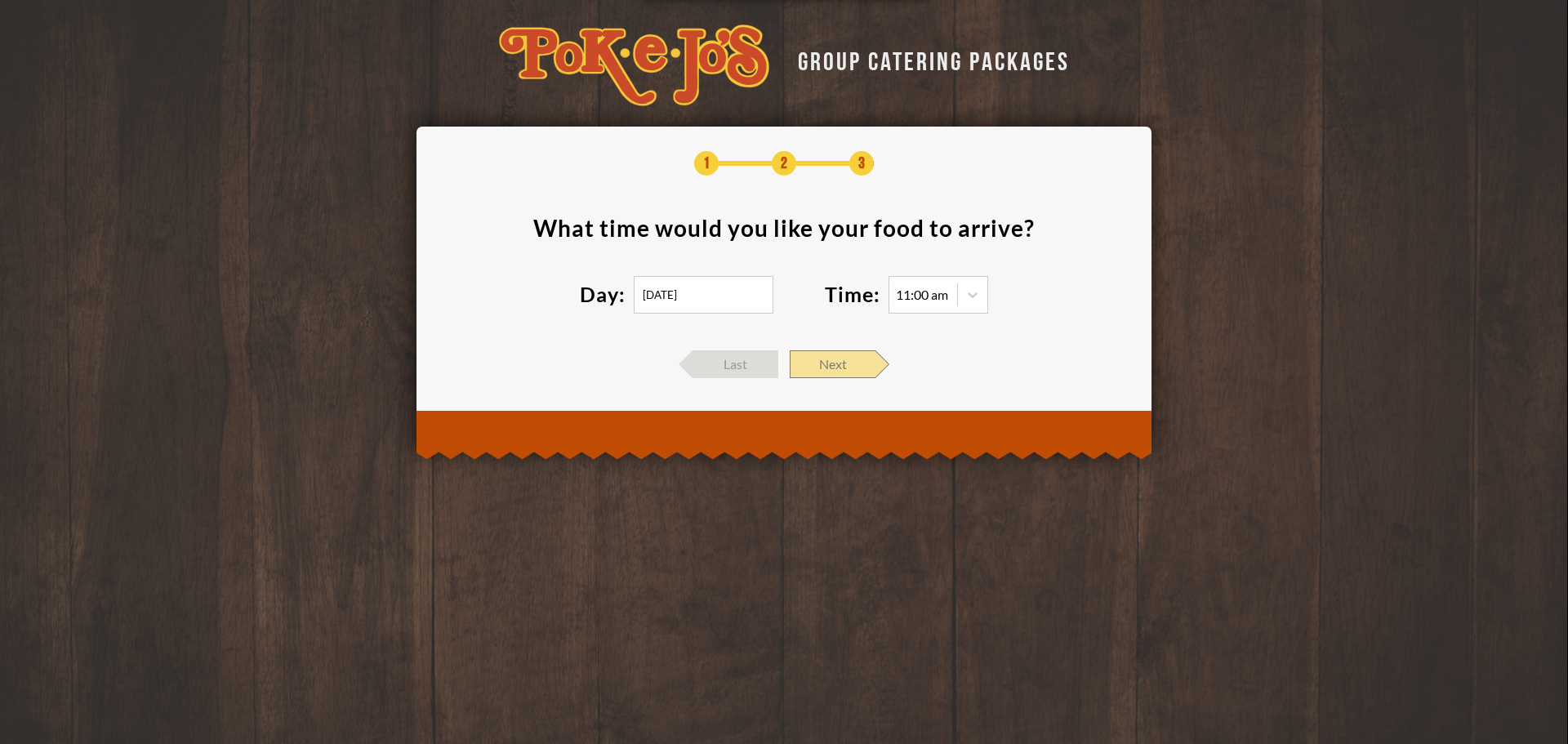
click at [849, 363] on span "Next" at bounding box center [832, 364] width 86 height 27
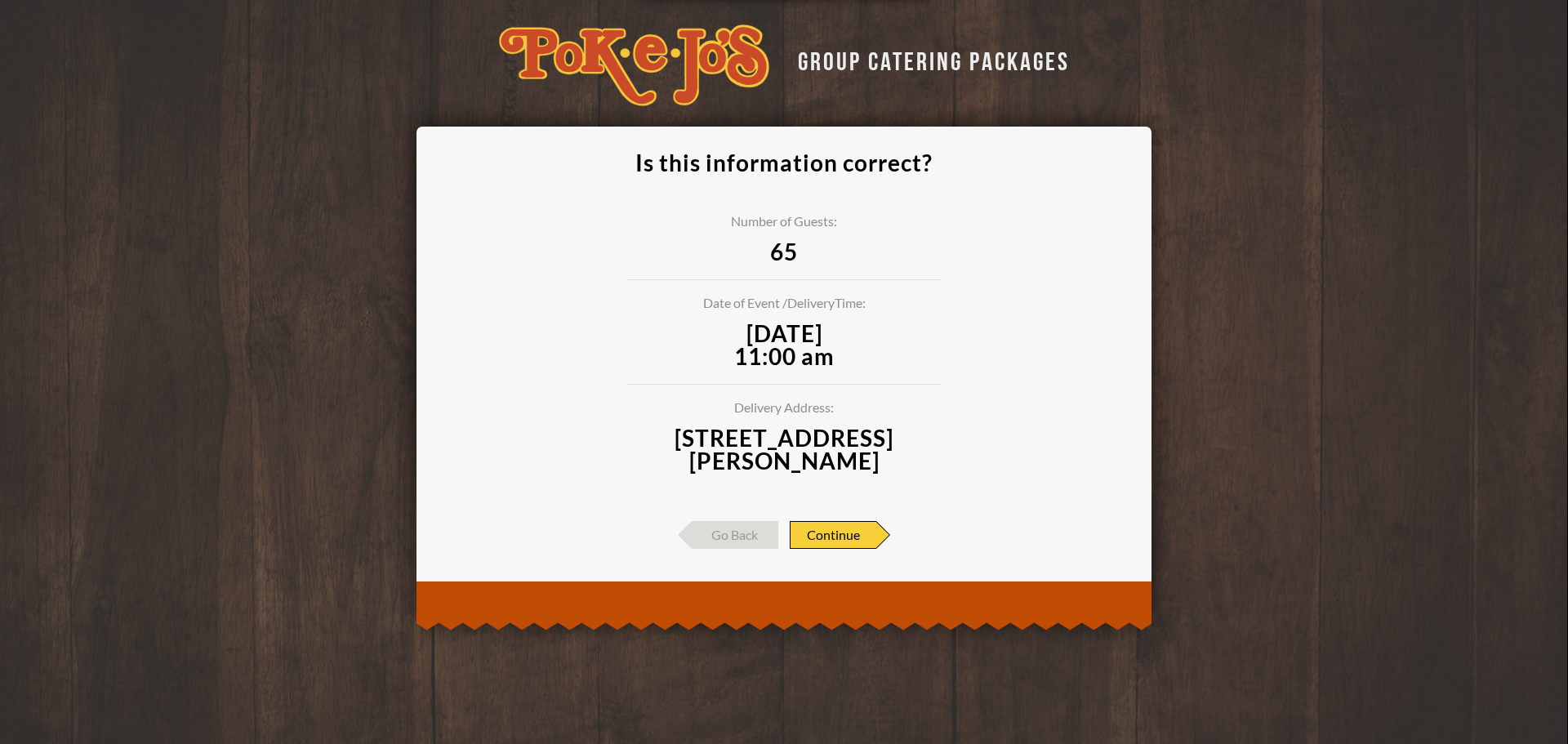
click at [838, 542] on span "Continue" at bounding box center [833, 535] width 86 height 27
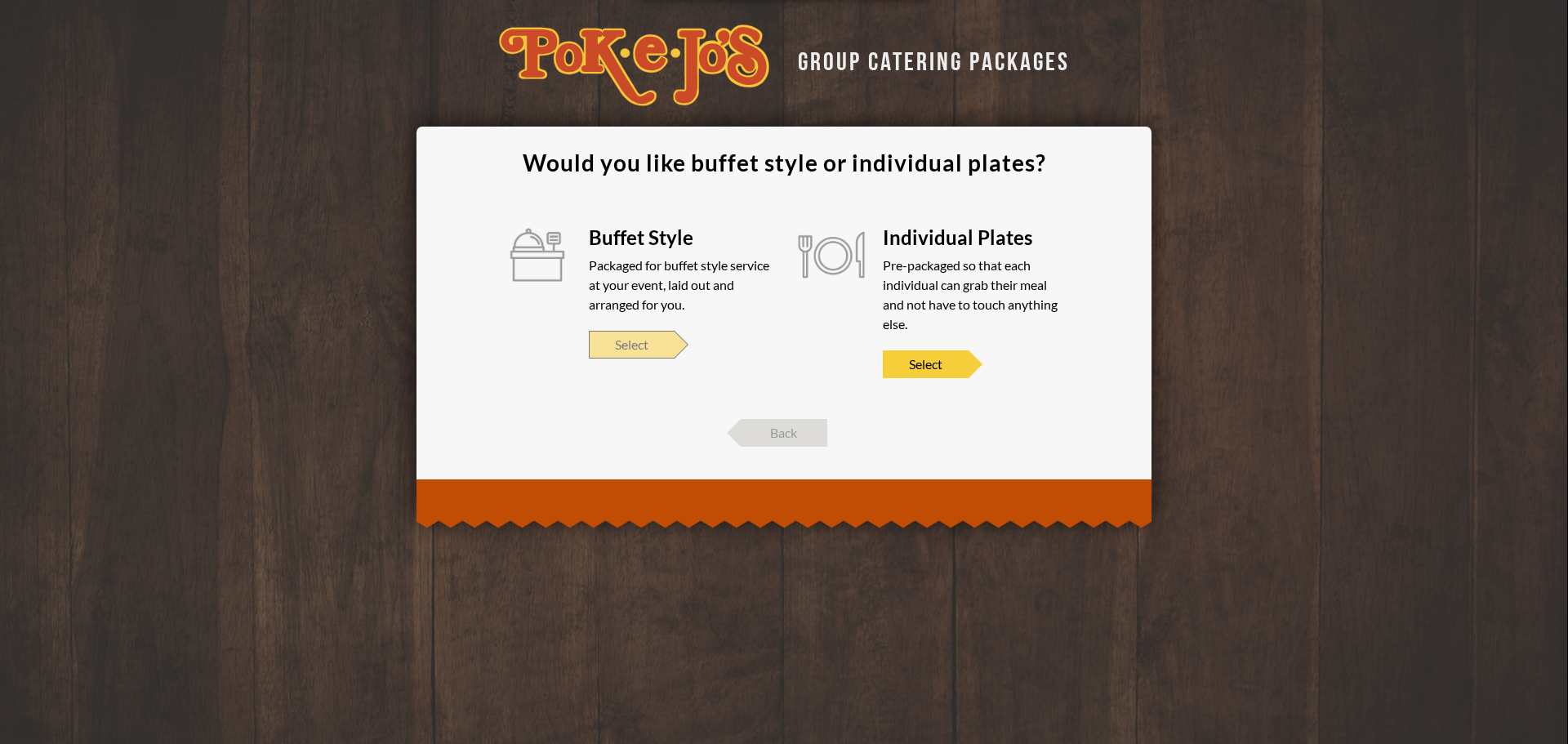
click at [625, 354] on span "Select" at bounding box center [632, 344] width 86 height 27
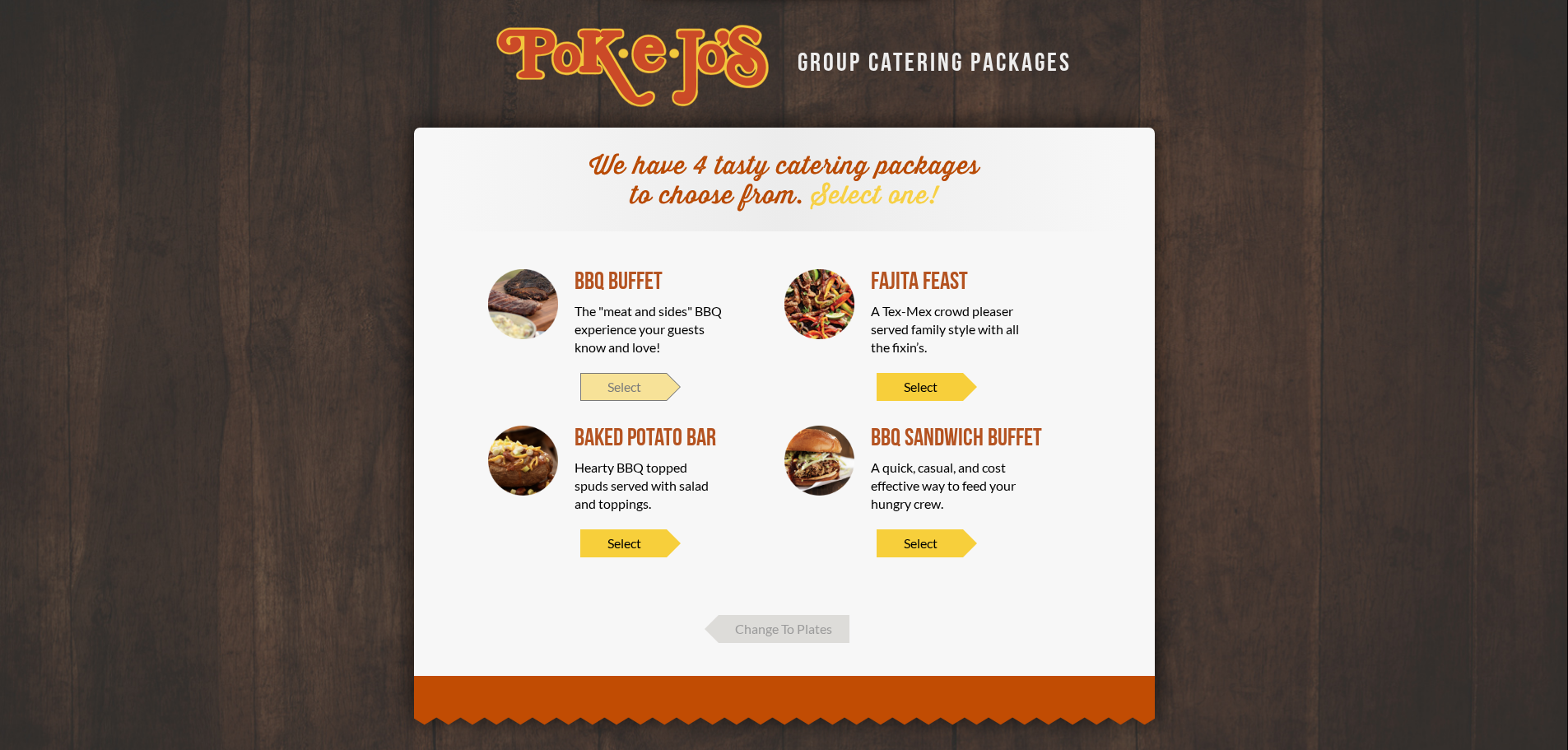
click at [623, 380] on span "Select" at bounding box center [623, 386] width 86 height 28
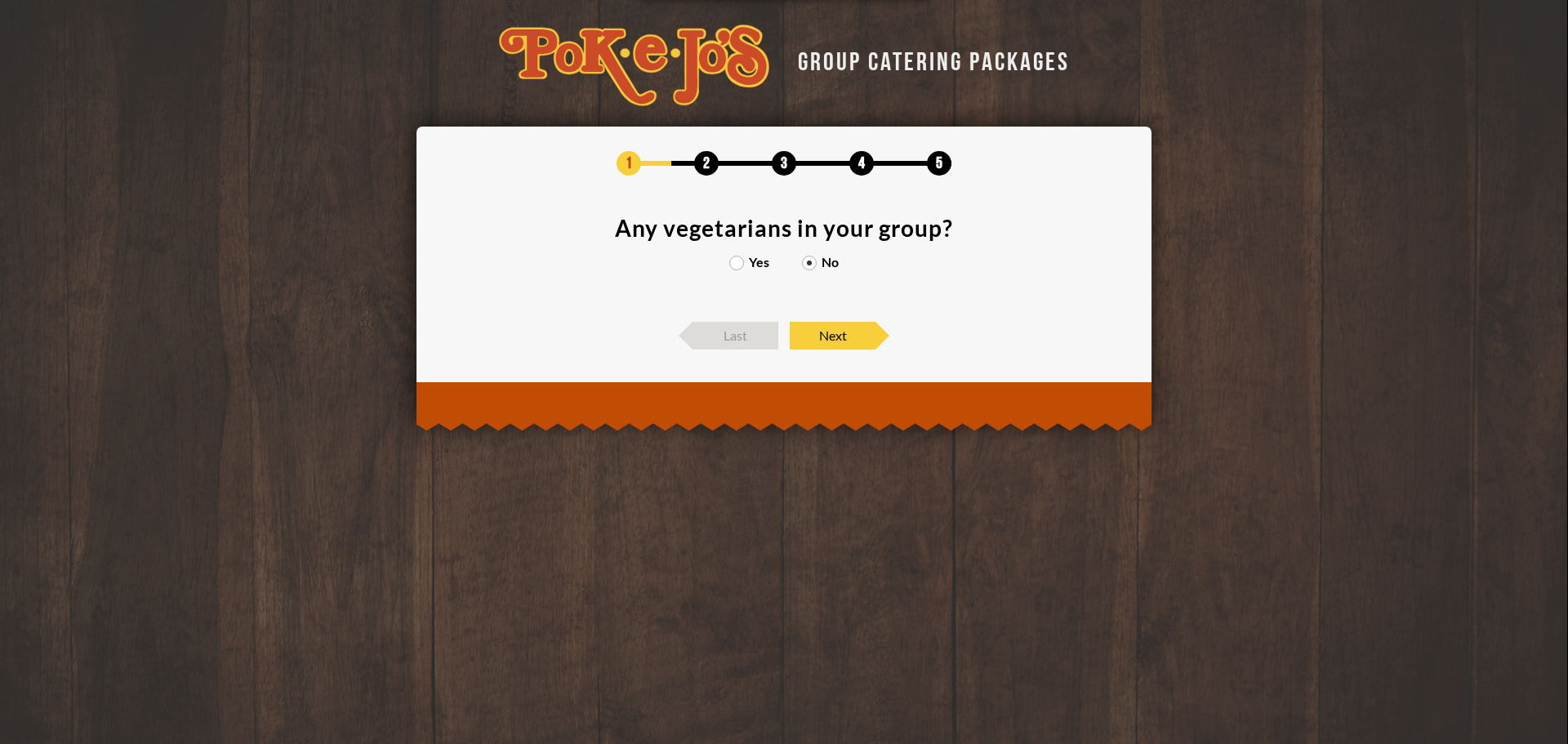
click at [746, 263] on label "Yes" at bounding box center [750, 263] width 40 height 13
click at [0, 0] on input "Yes" at bounding box center [0, 0] width 0 height 0
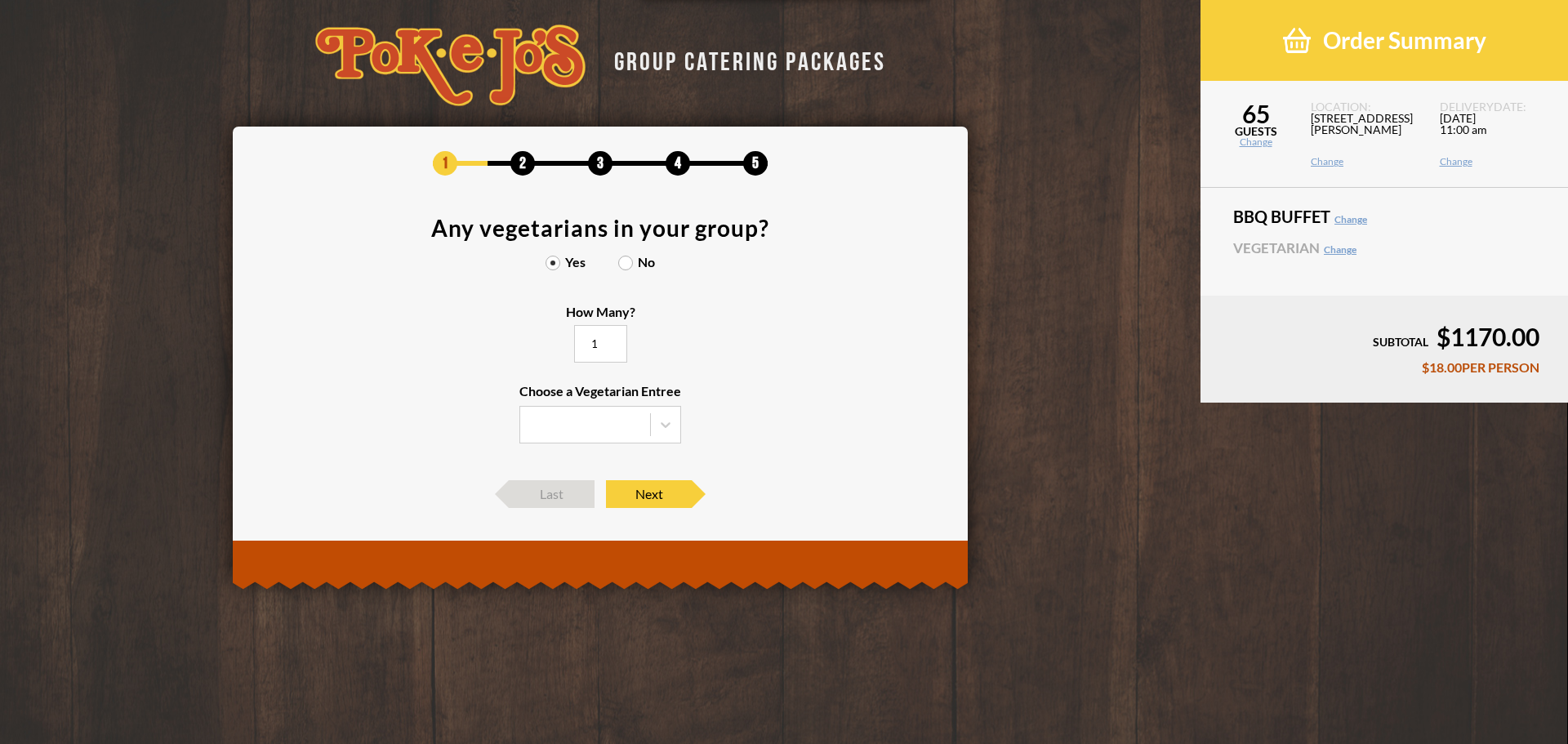
click at [627, 342] on input "1" at bounding box center [601, 343] width 53 height 37
click at [614, 342] on input "2" at bounding box center [601, 343] width 53 height 37
type input "3"
click at [608, 341] on input "3" at bounding box center [601, 343] width 53 height 37
click at [662, 425] on icon at bounding box center [666, 425] width 10 height 6
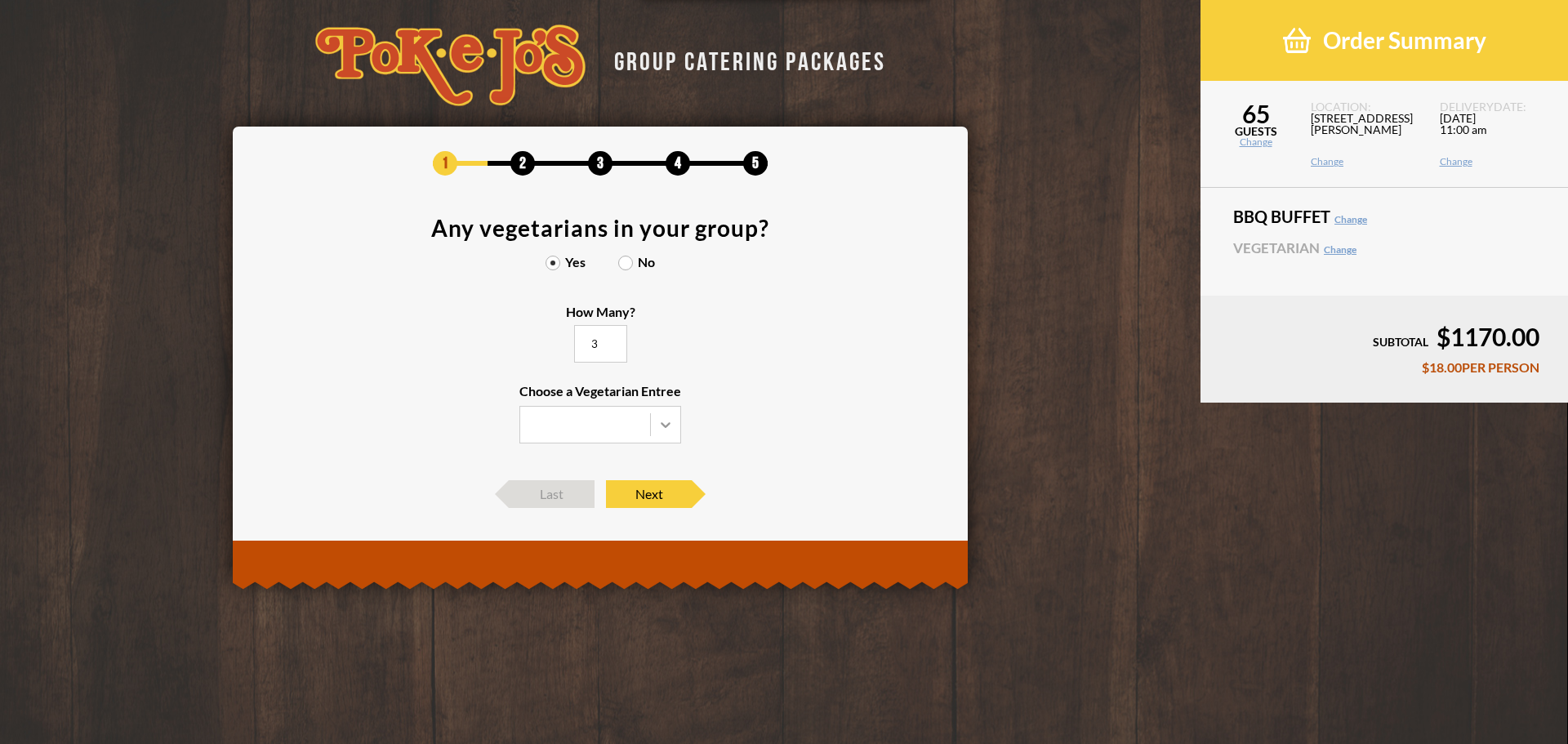
click at [0, 0] on input "Choose a Vegetarian Entree" at bounding box center [0, 0] width 0 height 0
click at [573, 484] on div "Baked Potato" at bounding box center [600, 481] width 160 height 23
click at [0, 0] on input "Choose a Vegetarian Entree Veggie Skewers Baked Potato Entree Salad" at bounding box center [0, 0] width 0 height 0
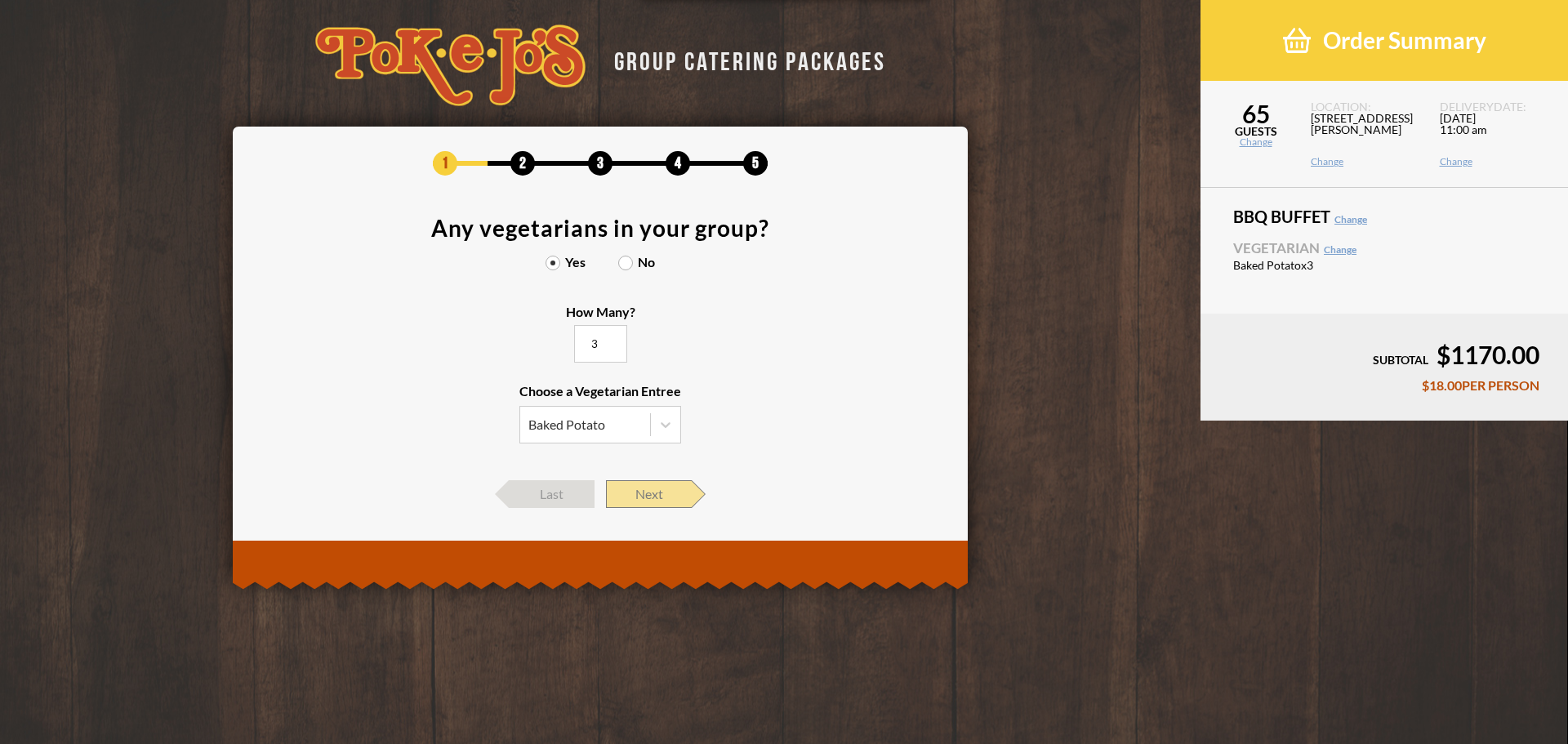
click at [638, 494] on span "Next" at bounding box center [648, 494] width 86 height 27
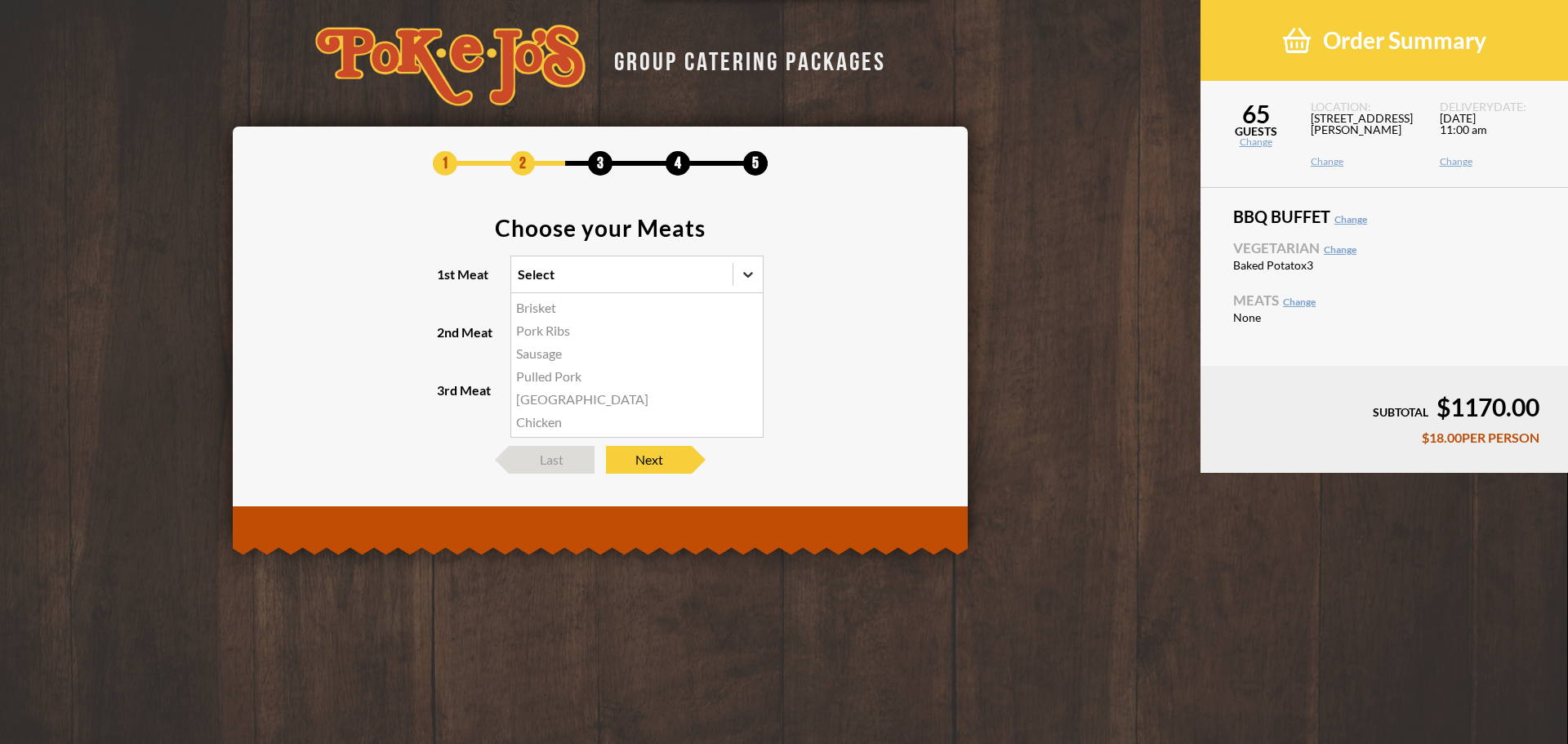
click at [755, 283] on div at bounding box center [748, 274] width 29 height 29
click at [447, 282] on input "1st Meat option Brisket focused, 1 of 6. 6 results available. Use Up and Down t…" at bounding box center [447, 282] width 0 height 0
click at [549, 377] on div "Pulled Pork" at bounding box center [637, 377] width 252 height 23
click at [447, 282] on input "1st Meat option Pulled Pork focused, 4 of 6. 6 results available. Use Up and Do…" at bounding box center [447, 282] width 0 height 0
click at [754, 339] on icon at bounding box center [749, 333] width 17 height 17
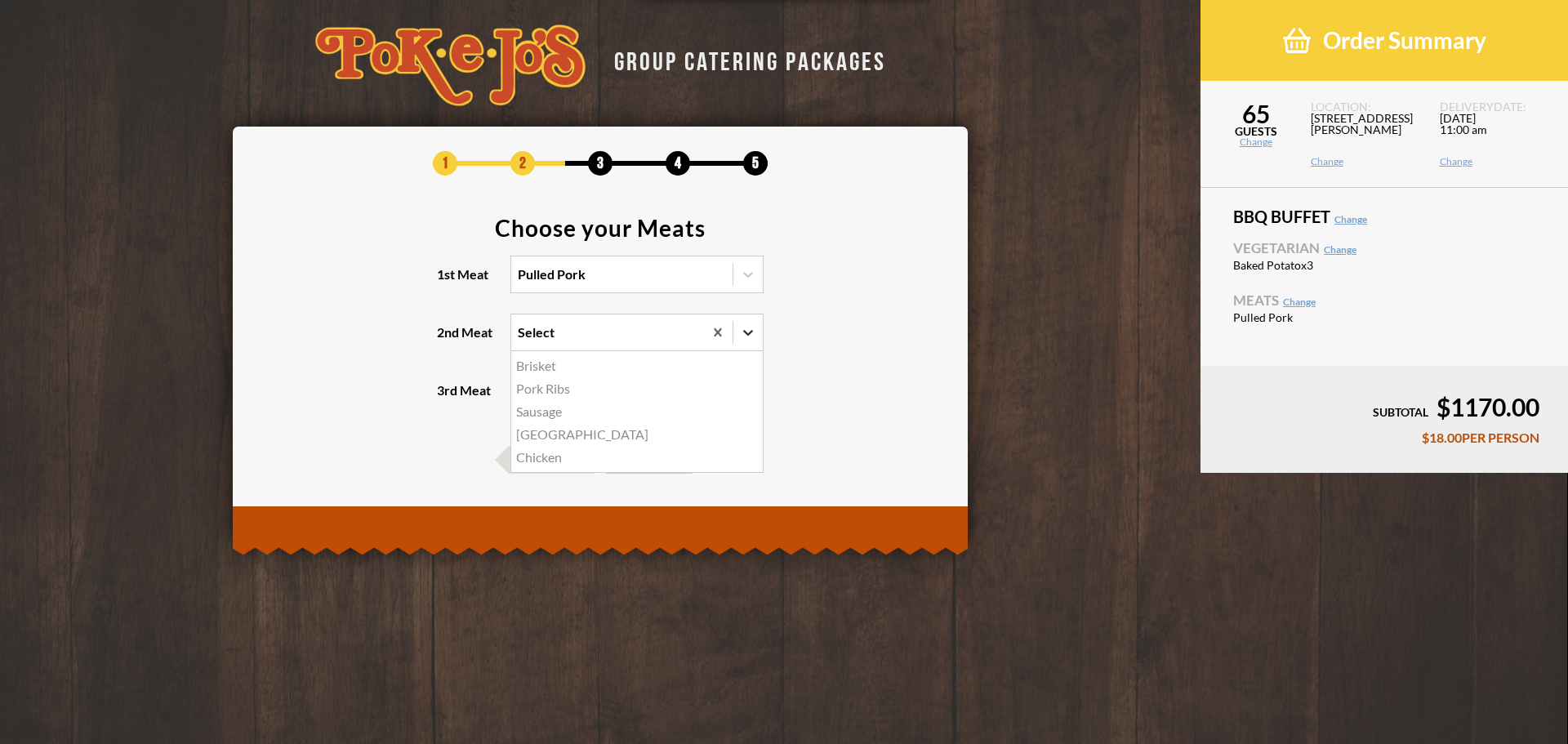
click at [447, 340] on input "2nd Meat option Brisket focused, 1 of 5. 5 results available. Use Up and Down t…" at bounding box center [447, 340] width 0 height 0
click at [548, 368] on div "Brisket" at bounding box center [637, 367] width 252 height 23
click at [447, 340] on input "2nd Meat option Brisket focused, 1 of 5. 5 results available. Use Up and Down t…" at bounding box center [447, 340] width 0 height 0
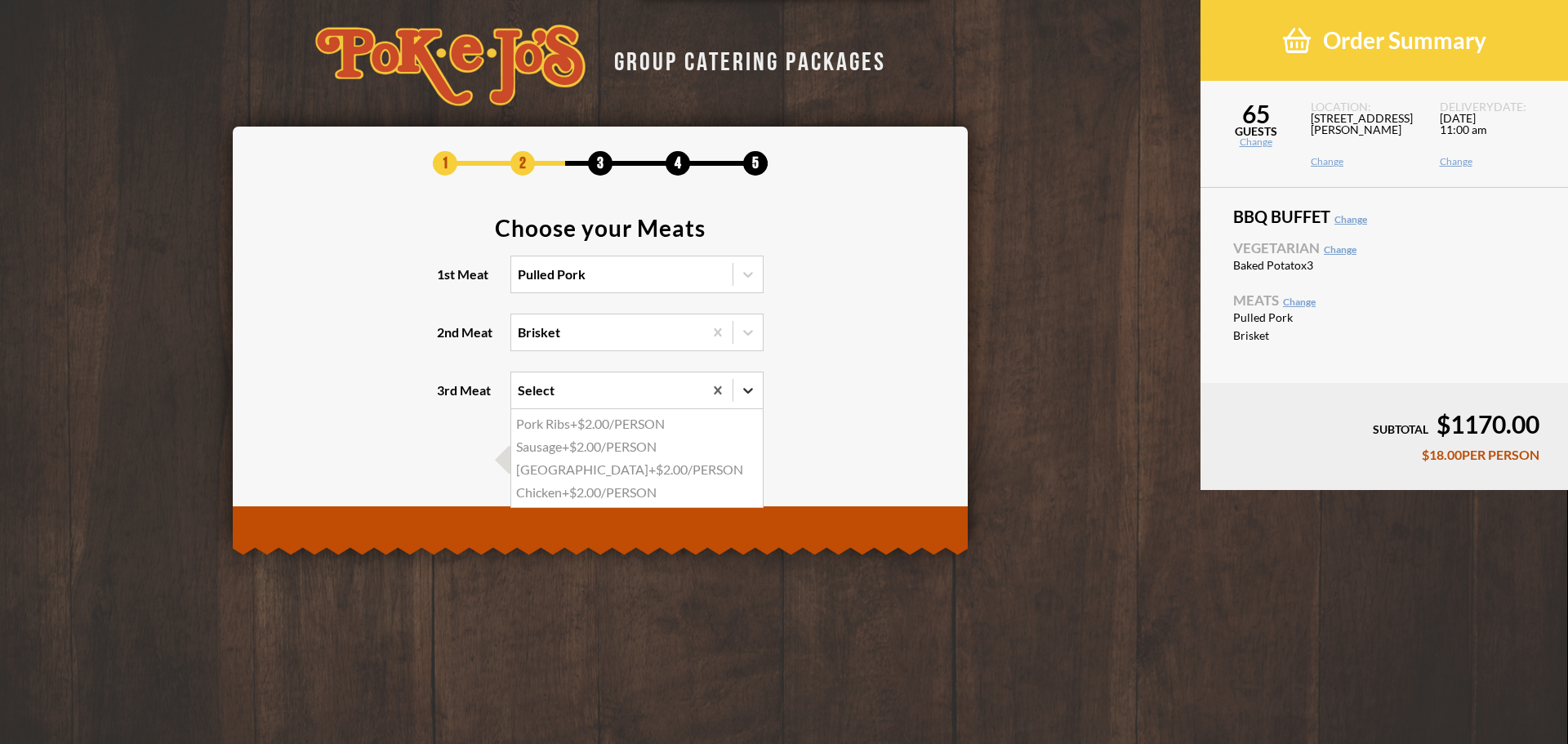
click at [735, 392] on div at bounding box center [748, 390] width 29 height 29
click at [447, 398] on input "3rd Meat option Pork Ribs focused, 1 of 4. 4 results available. Use Up and Down…" at bounding box center [447, 398] width 0 height 0
click at [592, 469] on div "Turkey +$2.00/PERSON" at bounding box center [637, 470] width 252 height 23
click at [447, 398] on input "3rd Meat option Turkey focused, 3 of 4. 4 results available. Use Up and Down to…" at bounding box center [447, 398] width 0 height 0
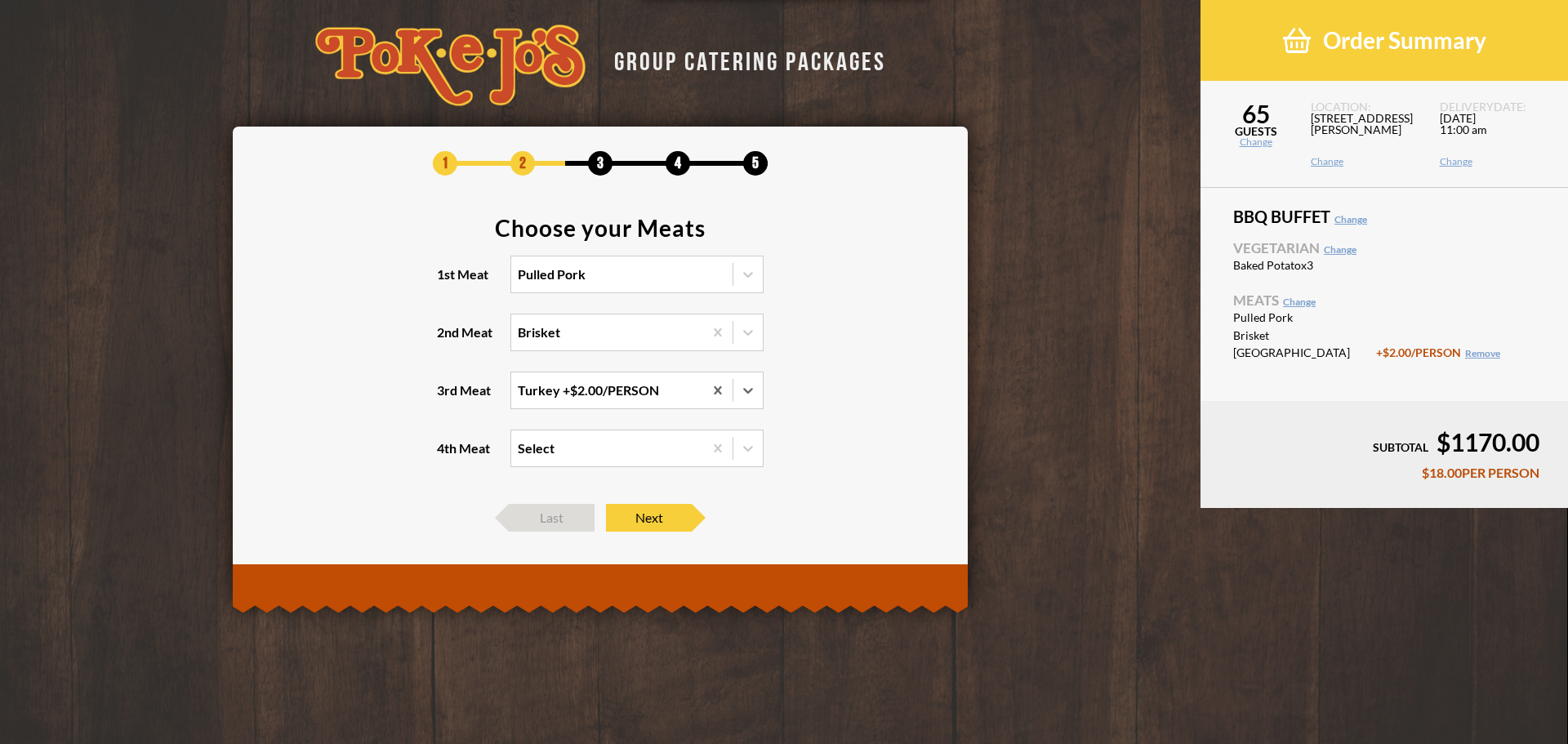
drag, startPoint x: 837, startPoint y: 402, endPoint x: 821, endPoint y: 411, distance: 18.4
click at [833, 406] on section "Choose your Meats 1st Meat Pulled Pork 2nd Meat Brisket 3rd Meat option Turkey,…" at bounding box center [601, 352] width 686 height 271
click at [754, 396] on icon at bounding box center [749, 391] width 17 height 17
click at [447, 398] on input "3rd Meat Turkey +$2.00/PERSON" at bounding box center [447, 398] width 0 height 0
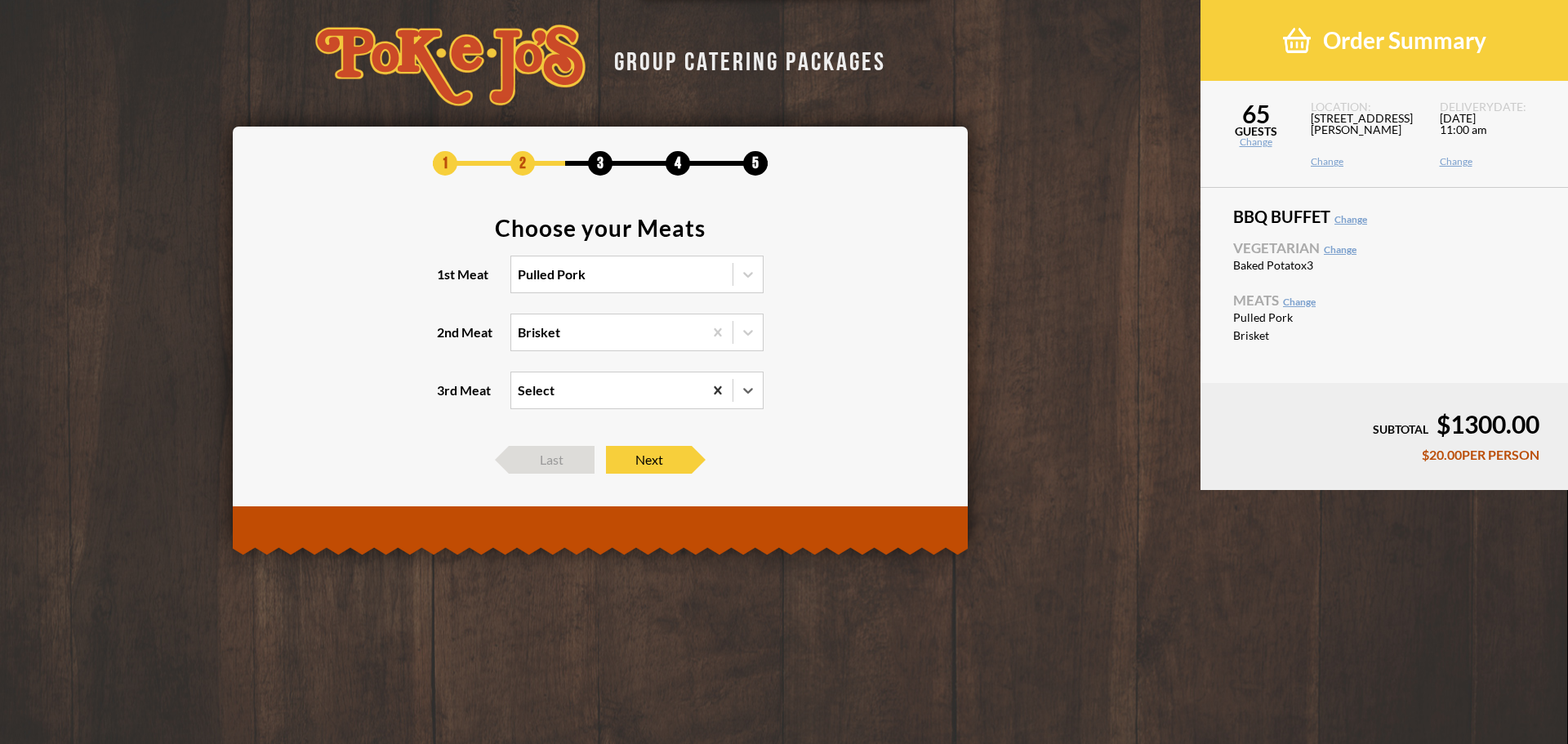
click at [716, 392] on icon at bounding box center [717, 390] width 7 height 8
click at [447, 398] on input "3rd Meat option Turkey, selected. 0 results available. Select is focused , pres…" at bounding box center [447, 398] width 0 height 0
click at [856, 350] on section "Choose your Meats 1st Meat Pulled Pork 2nd Meat Brisket 3rd Meat option Turkey,…" at bounding box center [601, 323] width 686 height 214
click at [750, 392] on icon at bounding box center [748, 391] width 10 height 6
click at [447, 398] on input "3rd Meat Select" at bounding box center [447, 398] width 0 height 0
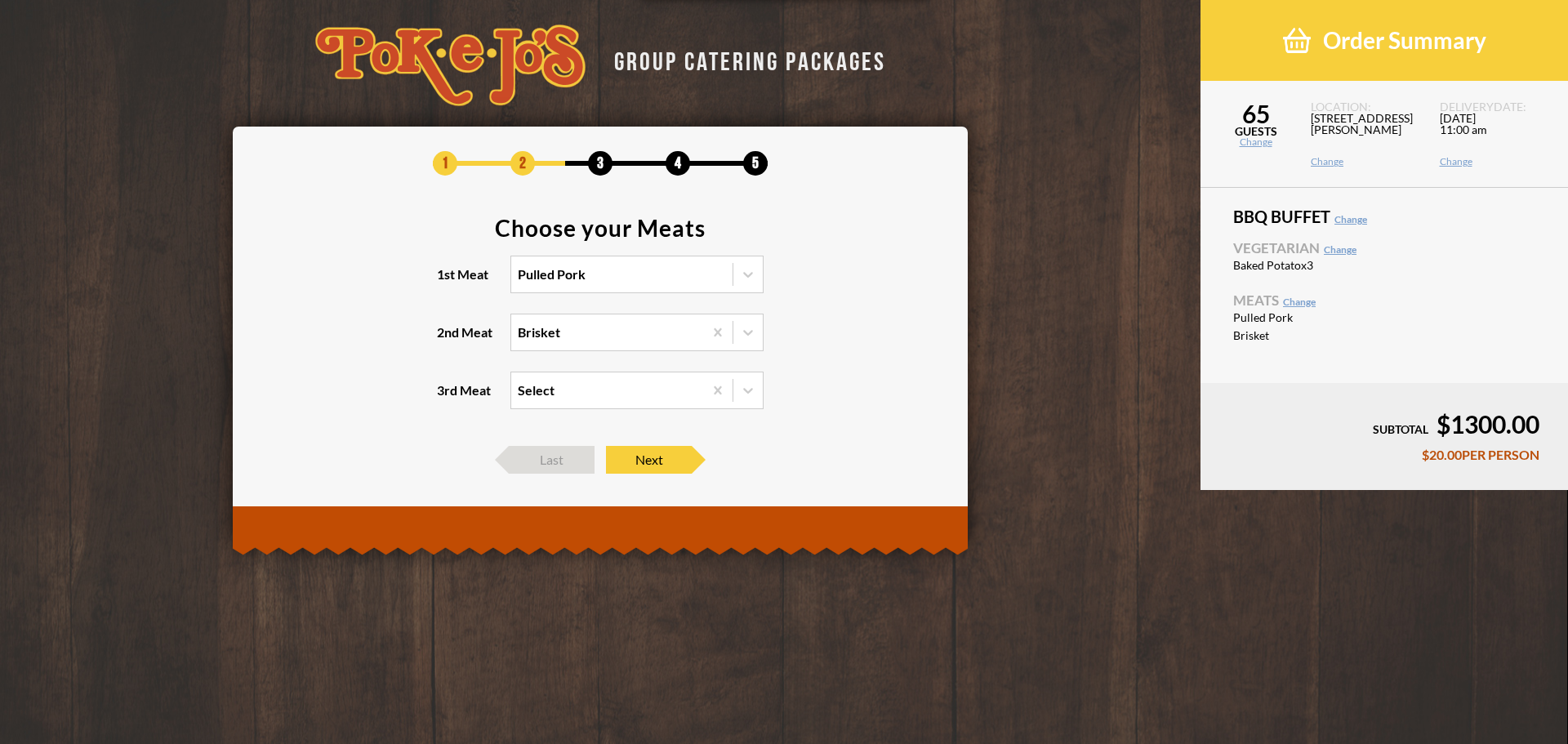
click at [894, 367] on section "Choose your Meats 1st Meat Pulled Pork 2nd Meat Brisket 3rd Meat Select" at bounding box center [601, 323] width 686 height 214
click at [751, 392] on icon at bounding box center [749, 391] width 17 height 17
click at [447, 398] on input "3rd Meat Select" at bounding box center [447, 398] width 0 height 0
click at [615, 471] on div "Turkey +$2.00/PERSON" at bounding box center [637, 470] width 252 height 23
click at [447, 398] on input "3rd Meat option Turkey, selected. option Turkey focused, 3 of 4. 4 results avai…" at bounding box center [447, 398] width 0 height 0
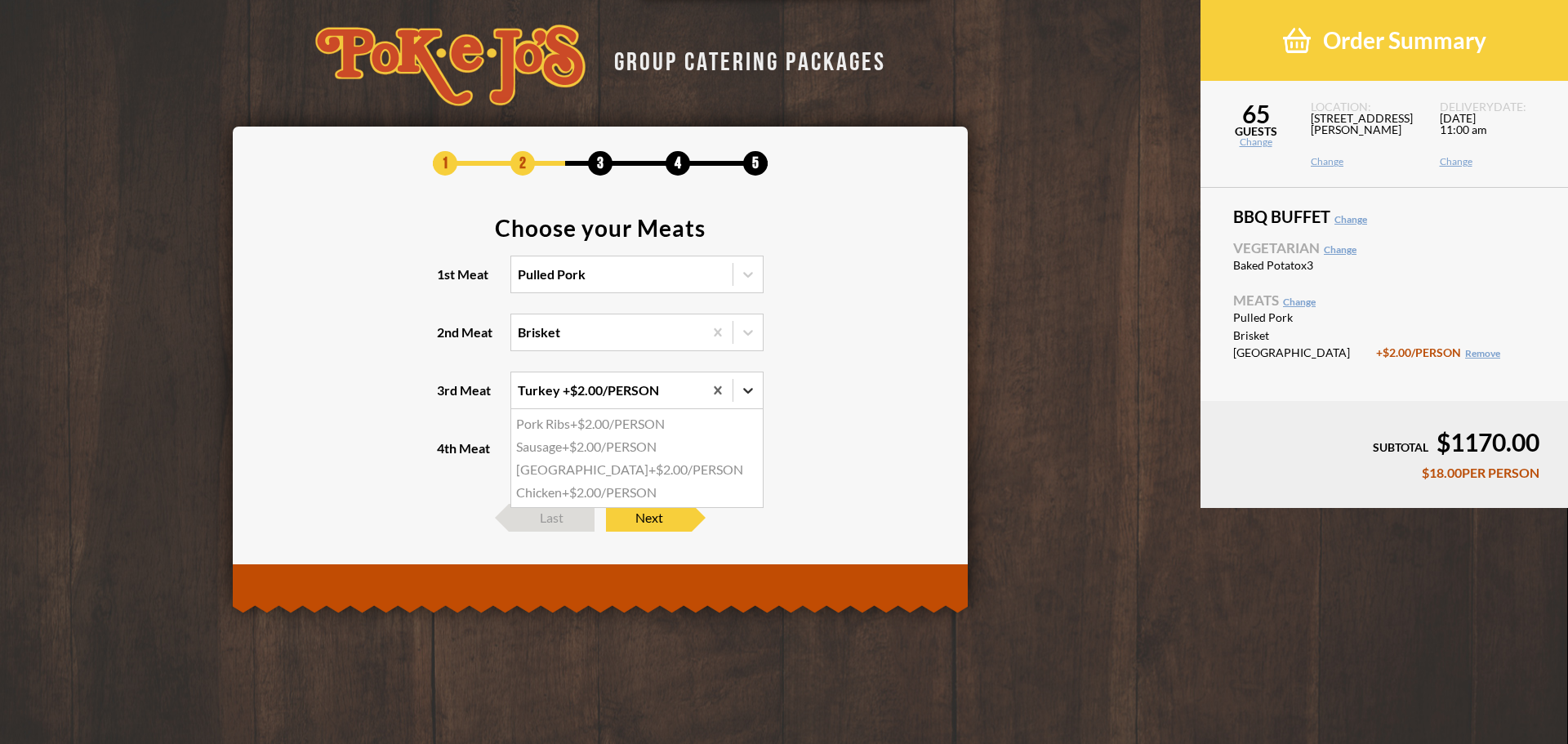
click at [747, 389] on icon at bounding box center [749, 391] width 17 height 17
click at [447, 398] on input "3rd Meat option Turkey, selected. option Pork Ribs focused, 1 of 4. 4 results a…" at bounding box center [447, 398] width 0 height 0
drag, startPoint x: 874, startPoint y: 375, endPoint x: 779, endPoint y: 382, distance: 95.3
click at [867, 374] on section "Choose your Meats 1st Meat Pulled Pork 2nd Meat Brisket 3rd Meat Turkey +$2.00/…" at bounding box center [601, 352] width 686 height 271
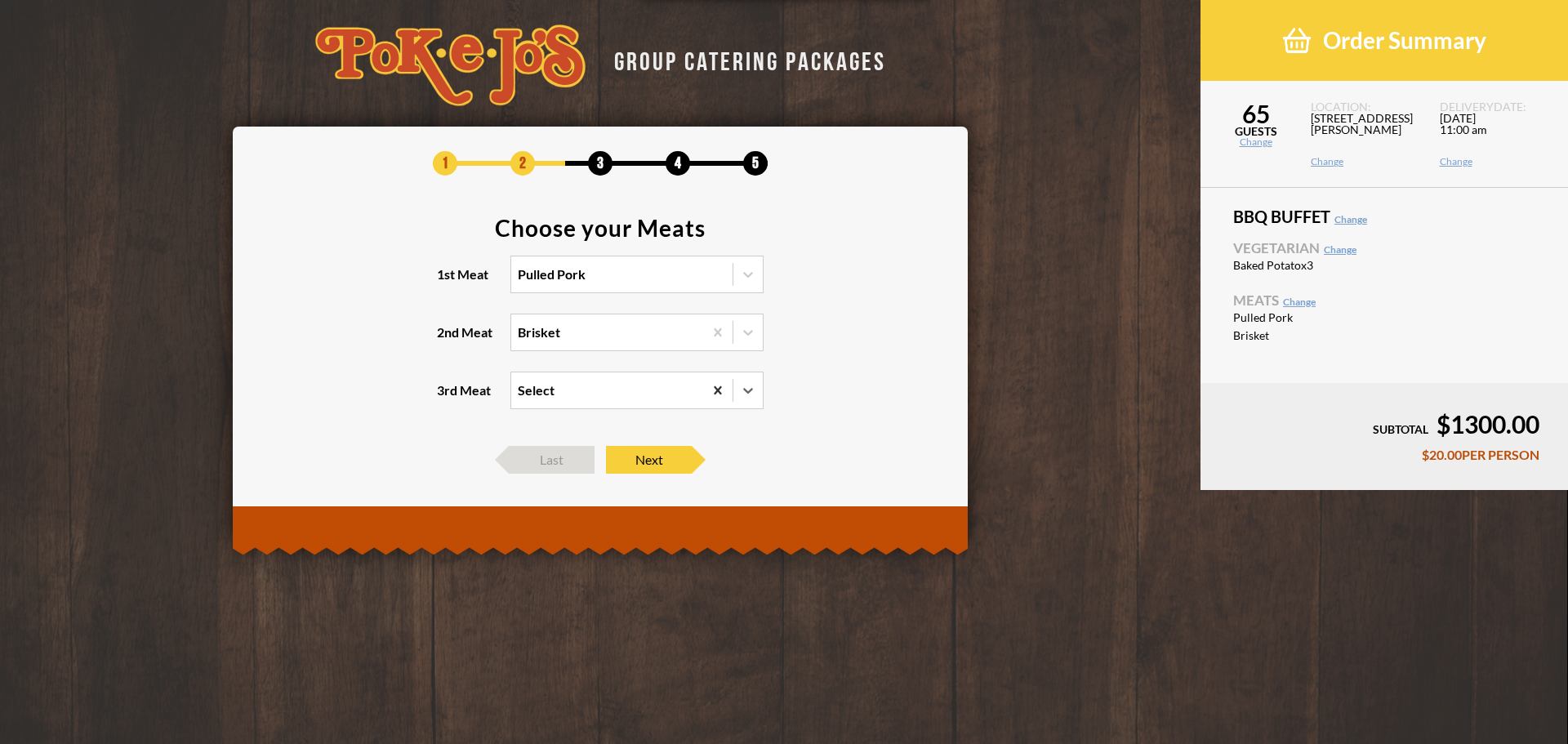
click at [717, 389] on icon at bounding box center [717, 390] width 7 height 8
click at [447, 398] on input "3rd Meat option Turkey, selected. 0 results available. Select is focused , pres…" at bounding box center [447, 398] width 0 height 0
click at [750, 333] on icon at bounding box center [748, 333] width 10 height 6
click at [447, 340] on input "2nd Meat Brisket" at bounding box center [447, 340] width 0 height 0
click at [634, 436] on div "Turkey" at bounding box center [637, 435] width 252 height 23
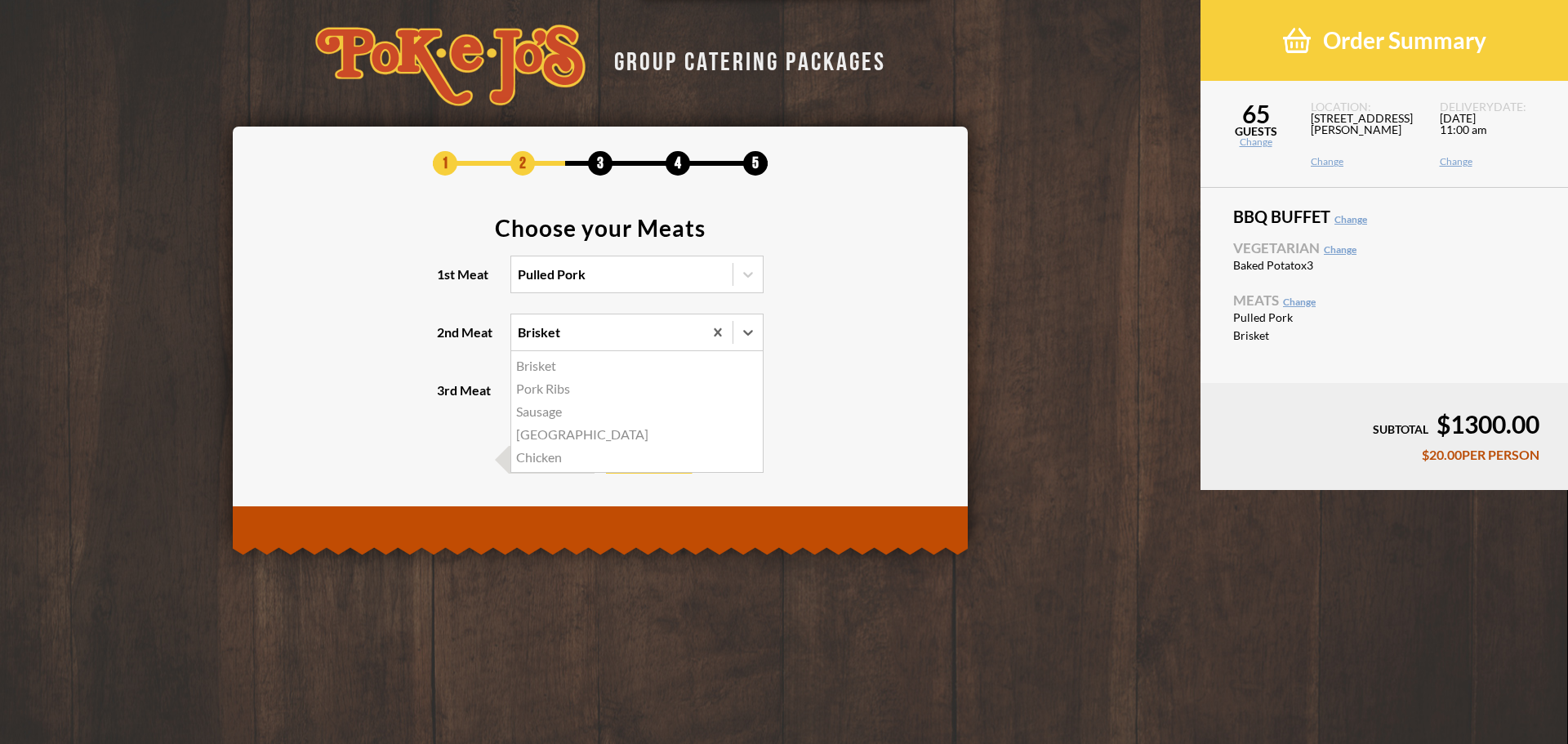
click at [447, 340] on input "2nd Meat option Brisket, selected. option Turkey focused, 4 of 5. 5 results ava…" at bounding box center [447, 340] width 0 height 0
click at [683, 390] on div "Select" at bounding box center [607, 390] width 192 height 36
click at [447, 398] on input "3rd Meat Select" at bounding box center [447, 398] width 0 height 0
click at [688, 385] on div "Select" at bounding box center [607, 390] width 192 height 36
click at [447, 398] on input "3rd Meat option Turkey, selected. option Brisket focused, 1 of 4. 4 results ava…" at bounding box center [447, 398] width 0 height 0
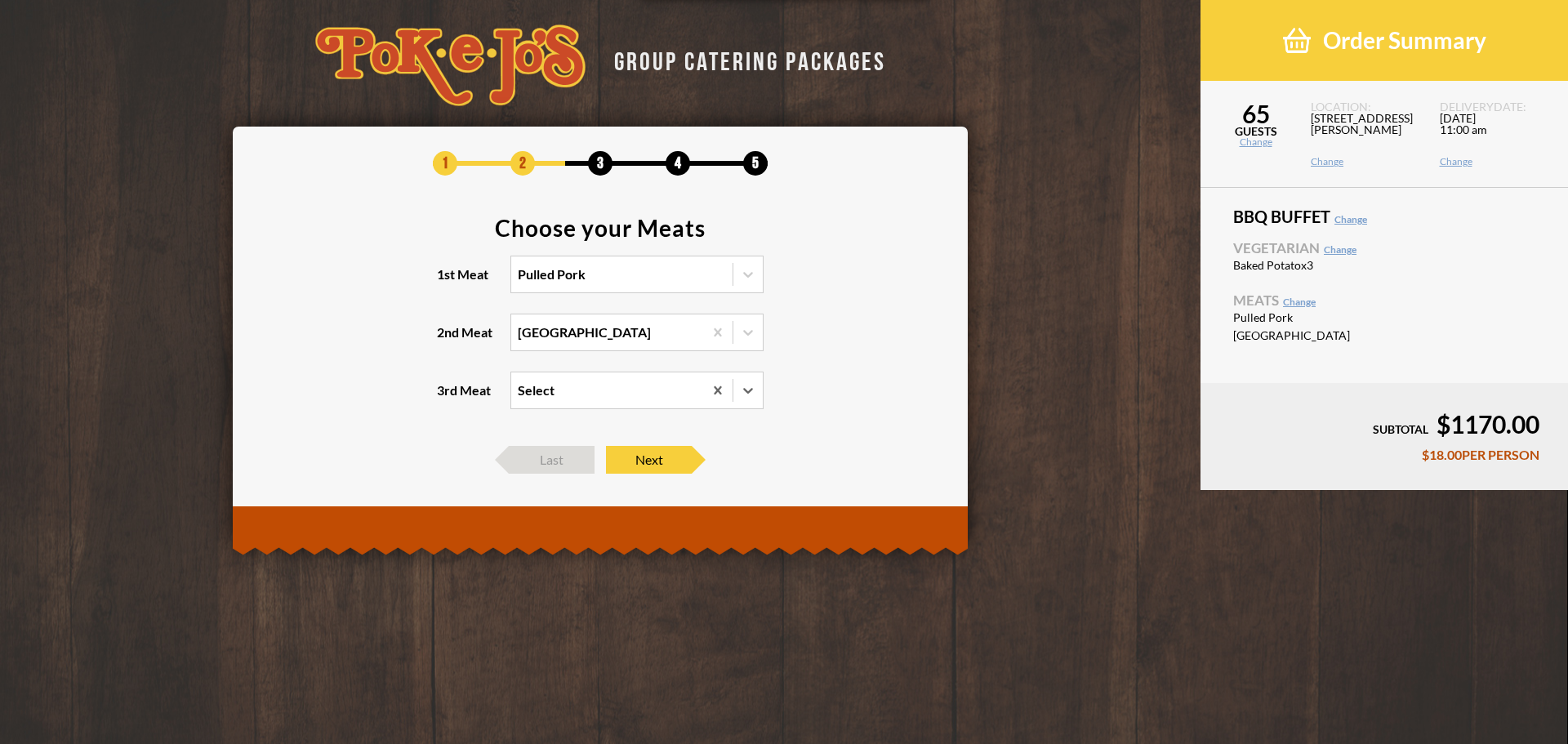
click at [903, 331] on section "Choose your Meats 1st Meat Pulled Pork 2nd Meat Turkey 3rd Meat option Turkey, …" at bounding box center [601, 323] width 686 height 214
click at [664, 461] on span "Next" at bounding box center [648, 460] width 86 height 27
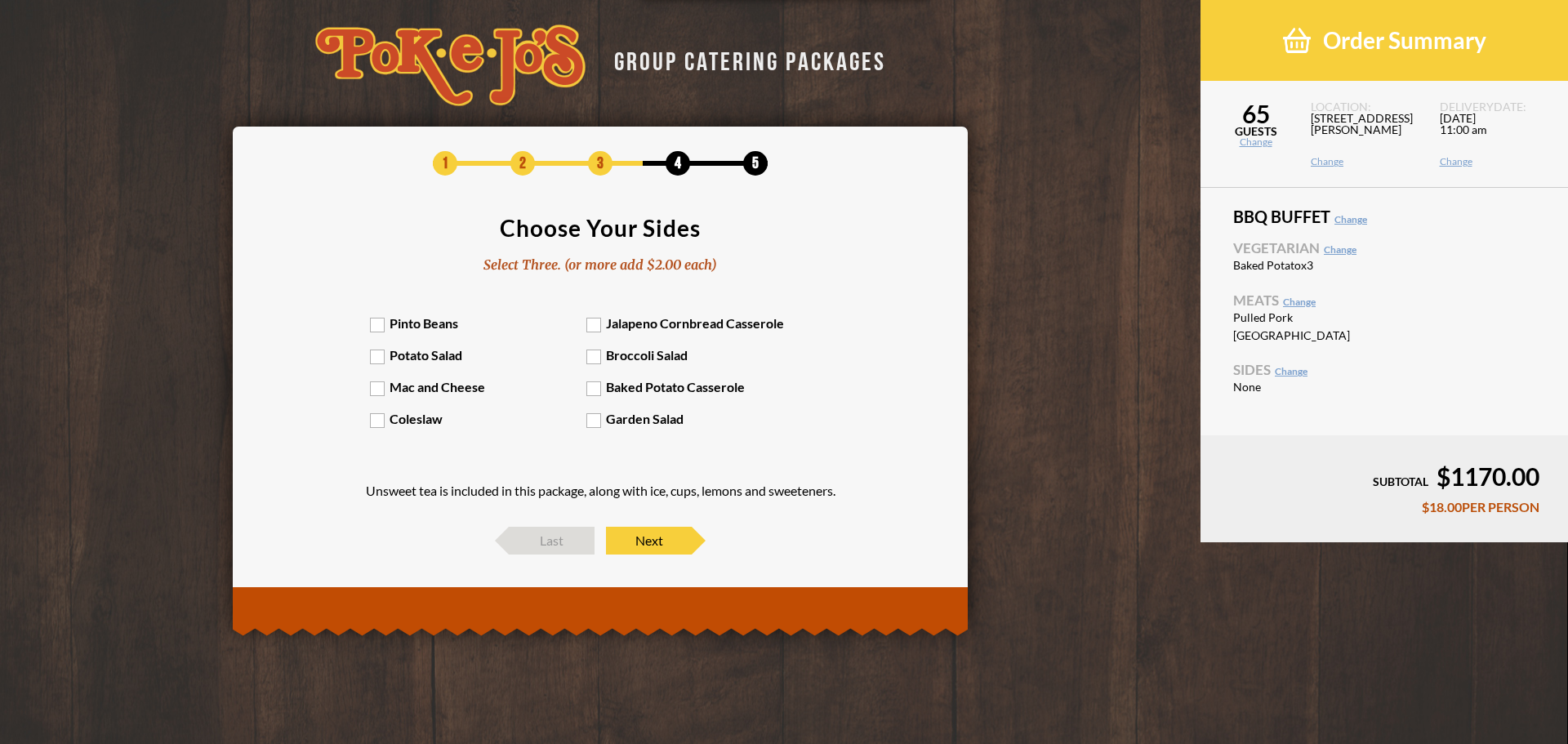
click at [396, 325] on label "Pinto Beans" at bounding box center [478, 323] width 217 height 16
click at [0, 0] on input "Pinto Beans" at bounding box center [0, 0] width 0 height 0
click at [432, 367] on div "Pinto Beans Jalapeno Cornbread Casserole Potato Salad Broccoli Salad Mac and Ch…" at bounding box center [600, 379] width 461 height 128
click at [420, 419] on label "Coleslaw" at bounding box center [478, 418] width 217 height 16
click at [0, 0] on input "Coleslaw" at bounding box center [0, 0] width 0 height 0
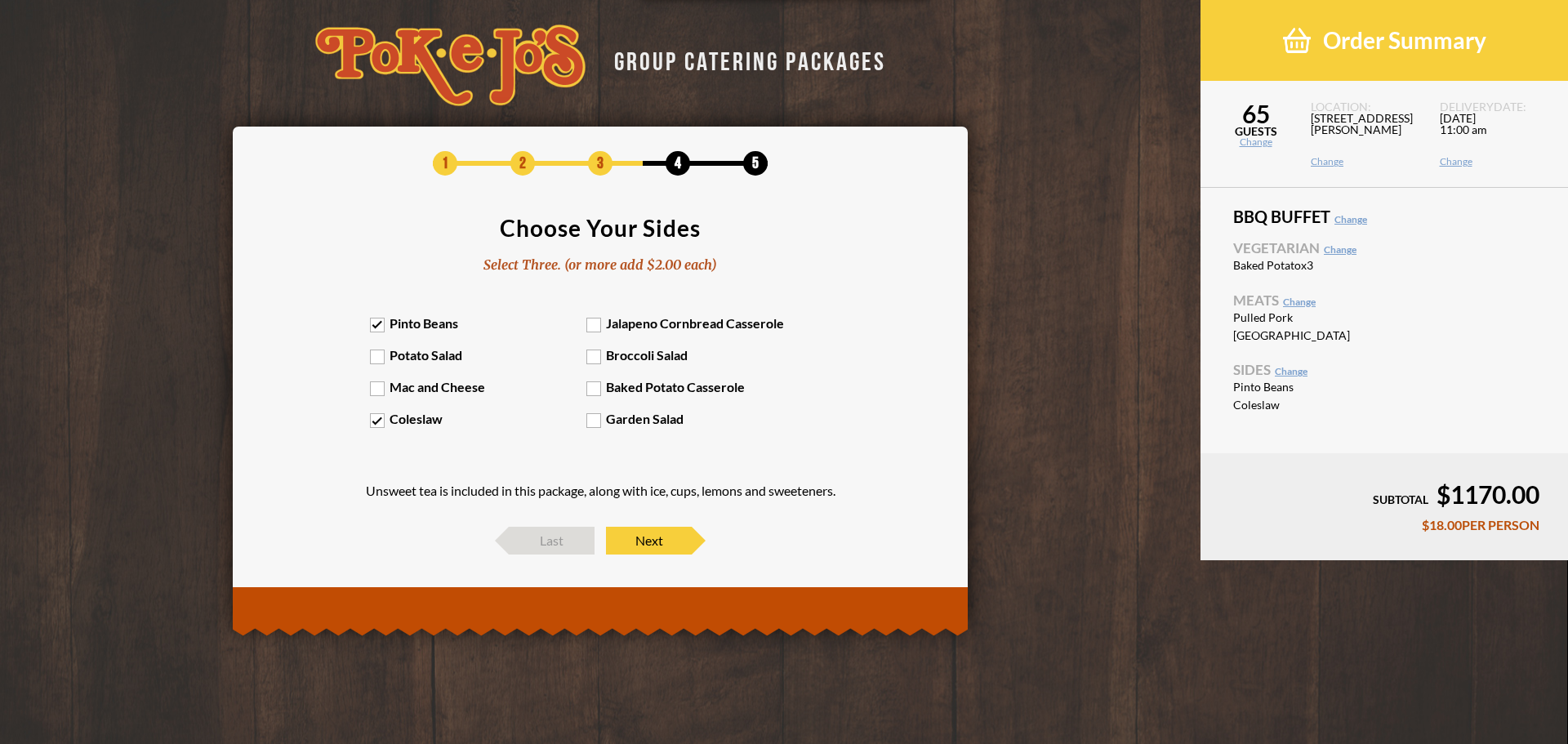
click at [421, 356] on label "Potato Salad" at bounding box center [478, 355] width 217 height 16
click at [0, 0] on input "Potato Salad" at bounding box center [0, 0] width 0 height 0
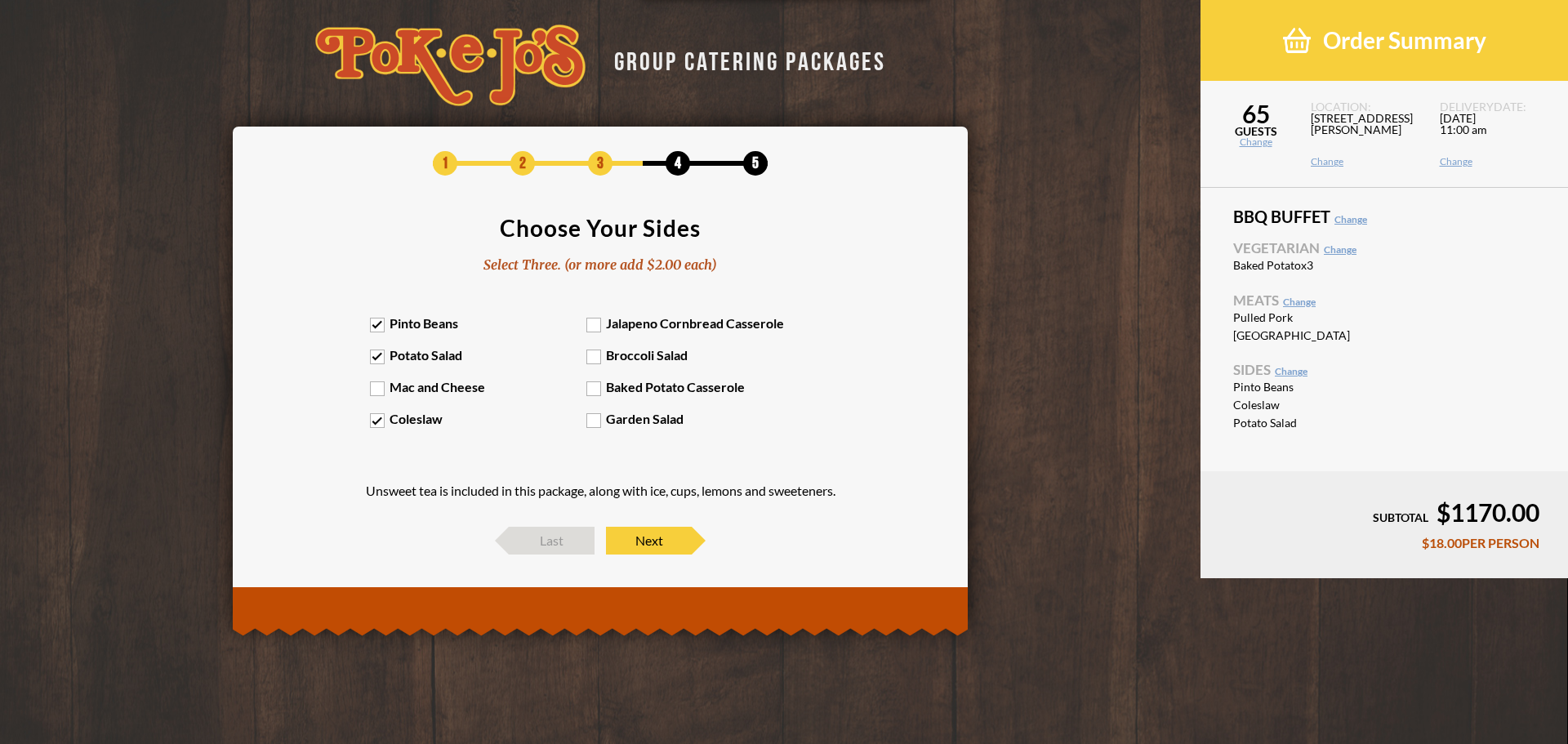
click at [435, 326] on label "Pinto Beans" at bounding box center [478, 323] width 217 height 16
click at [0, 0] on input "Pinto Beans" at bounding box center [0, 0] width 0 height 0
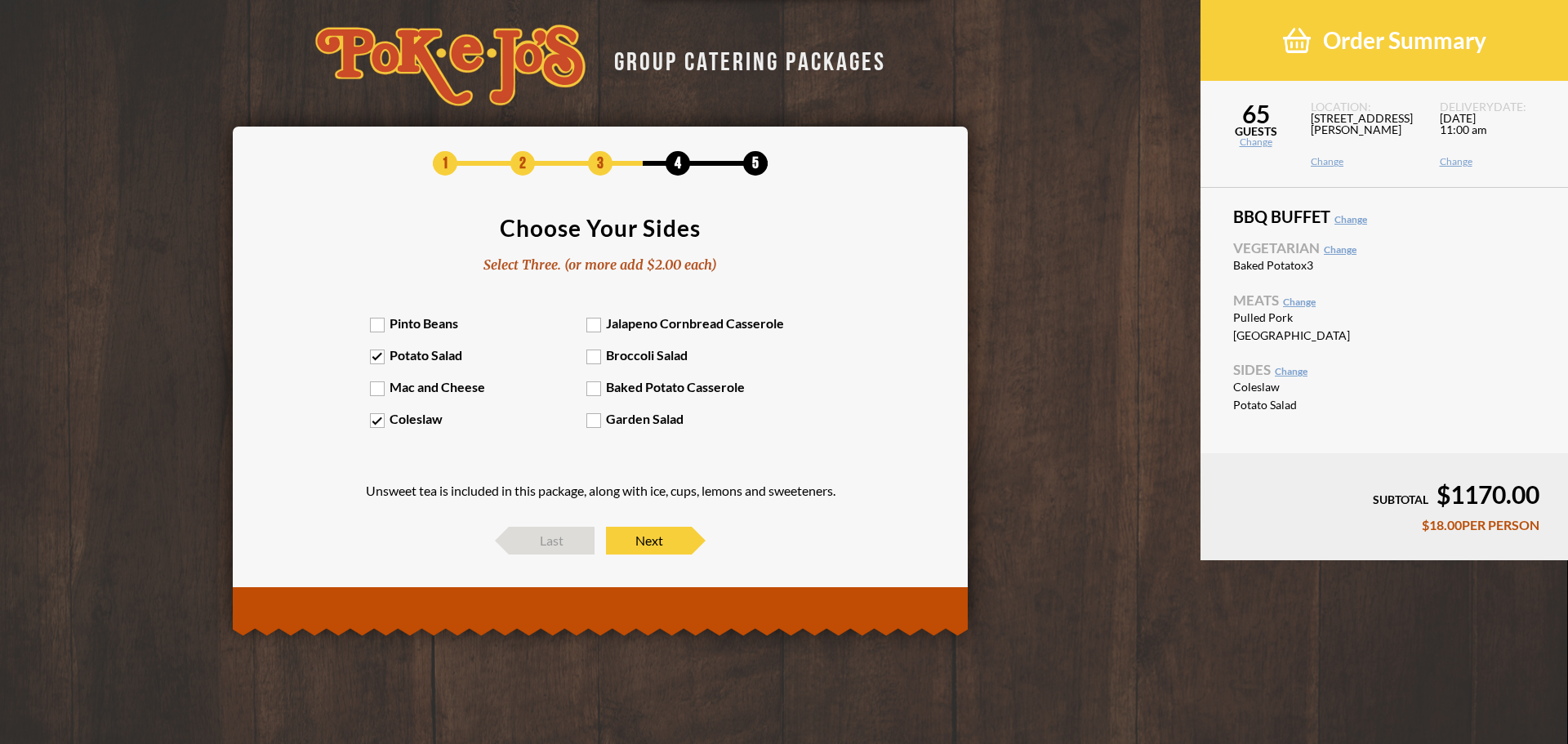
click at [661, 421] on label "Garden Salad" at bounding box center [695, 418] width 217 height 16
click at [0, 0] on input "Garden Salad" at bounding box center [0, 0] width 0 height 0
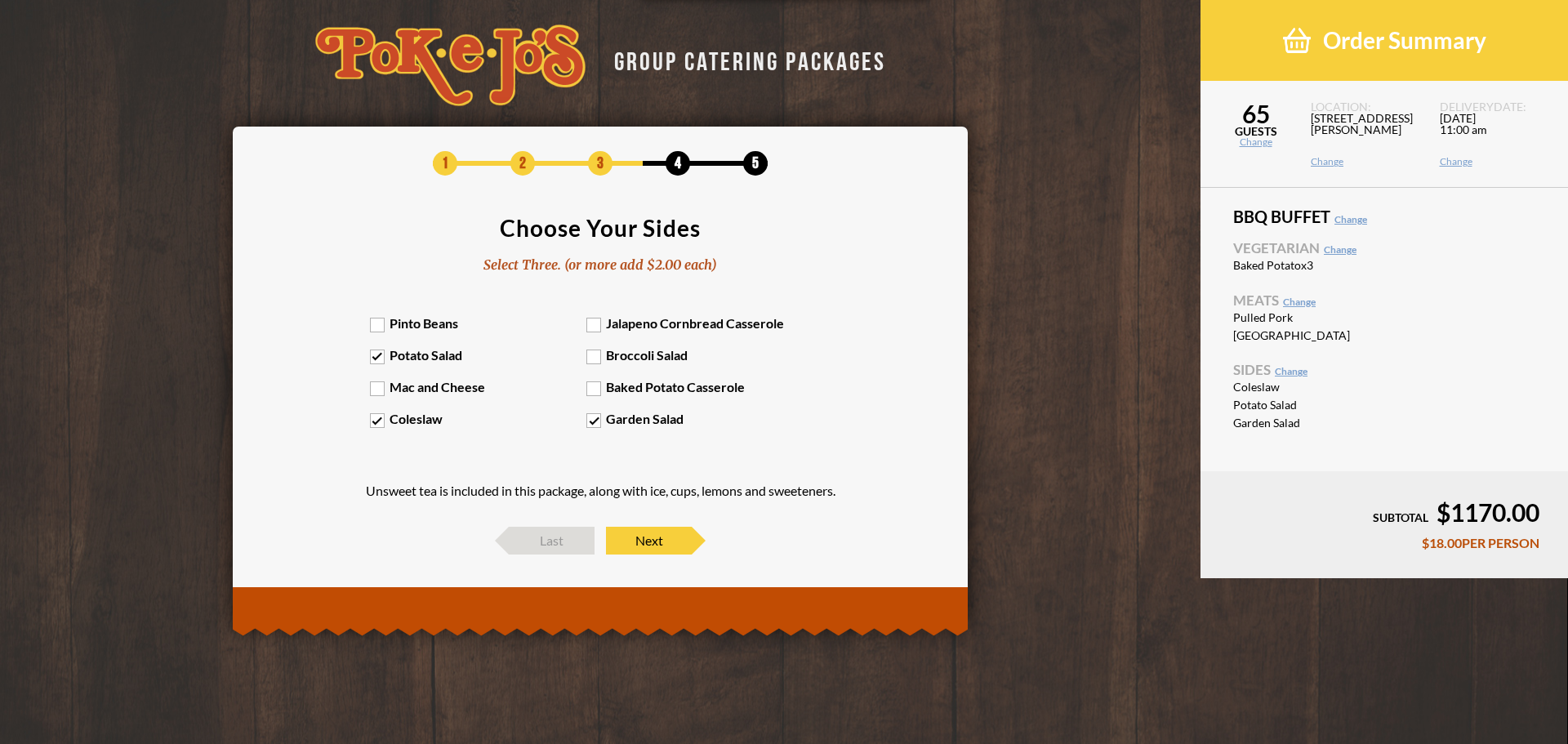
click at [402, 387] on label "Mac and Cheese" at bounding box center [478, 387] width 217 height 16
click at [0, 0] on input "Mac and Cheese" at bounding box center [0, 0] width 0 height 0
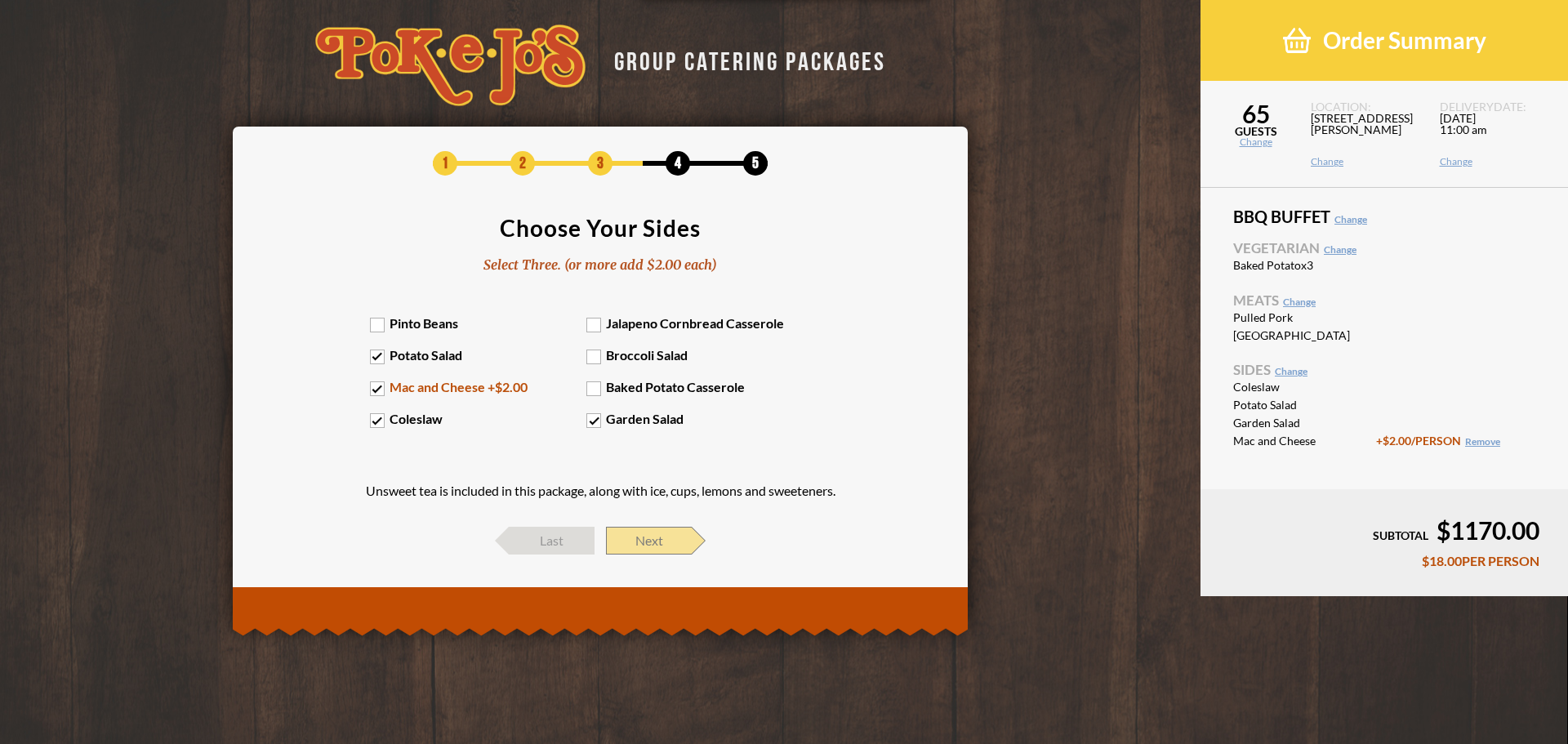
click at [670, 543] on span "Next" at bounding box center [648, 540] width 86 height 27
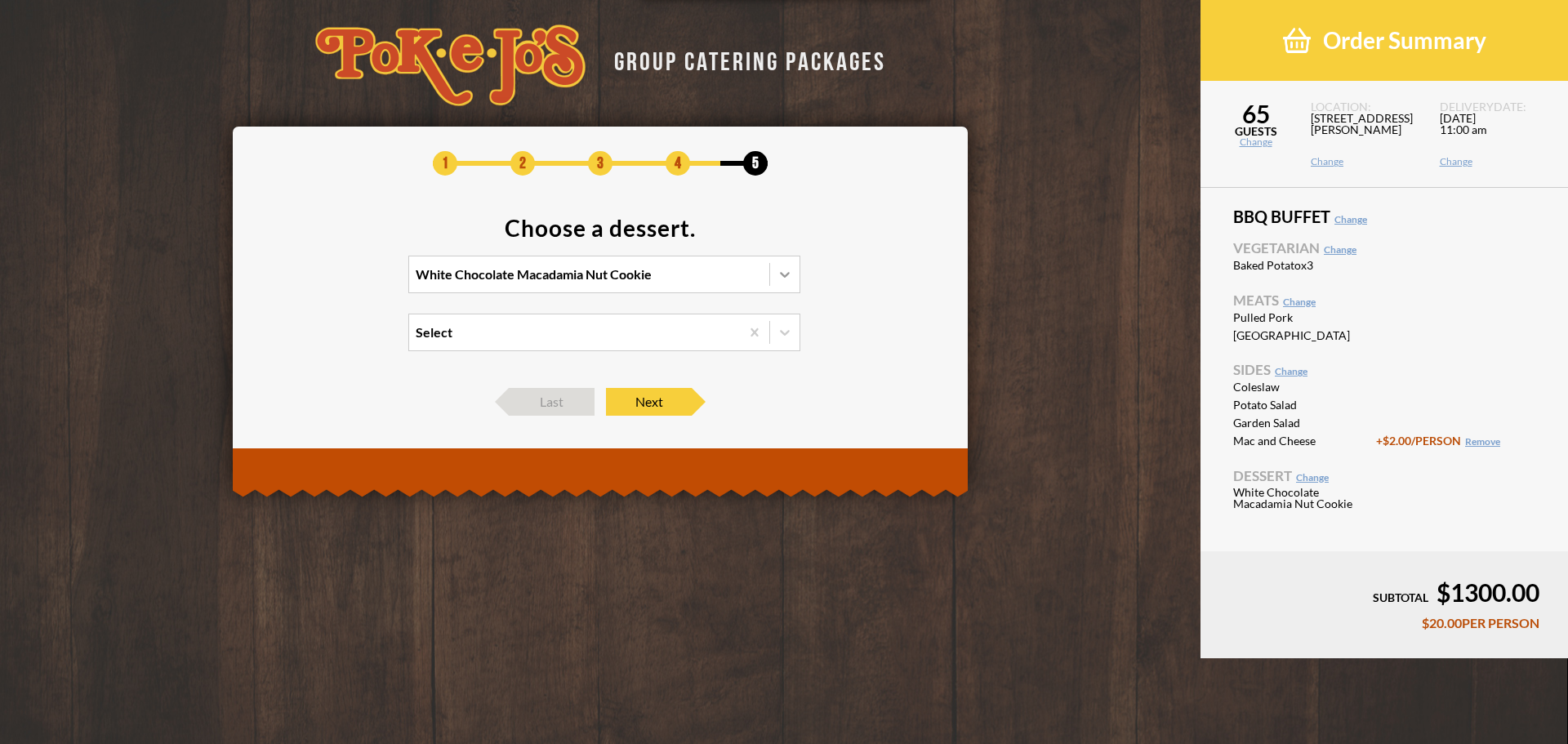
click at [789, 261] on div at bounding box center [784, 274] width 29 height 29
click at [345, 282] on input "White Chocolate Macadamia Nut Cookie" at bounding box center [345, 282] width 0 height 0
click at [787, 271] on icon at bounding box center [785, 274] width 17 height 17
click at [345, 282] on input "0 results available. Select is focused , press Down to open the menu, White Cho…" at bounding box center [345, 282] width 0 height 0
click at [868, 259] on section "Choose a dessert. White Chocolate Macadamia Nut Cookie Select" at bounding box center [601, 293] width 686 height 155
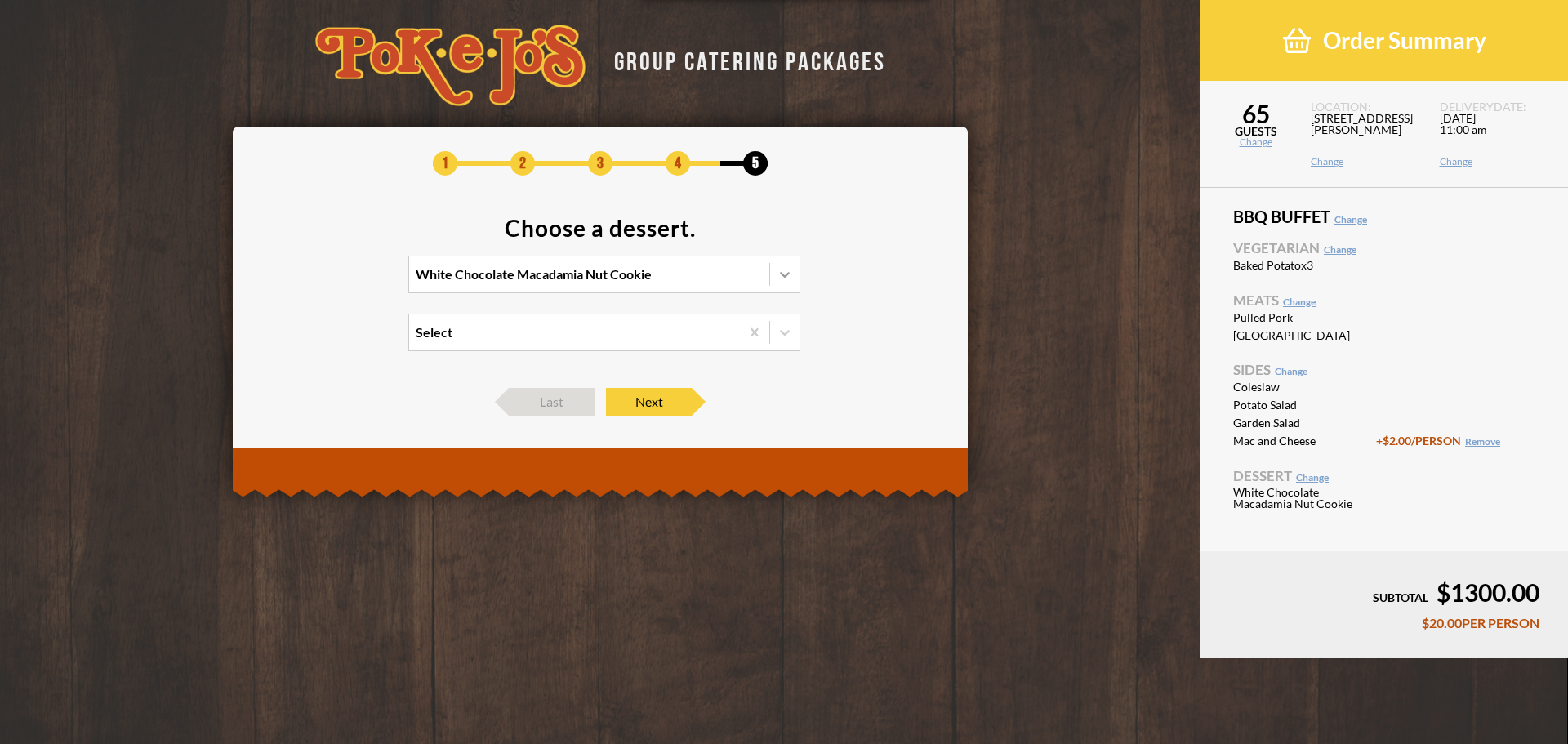
click at [795, 273] on div at bounding box center [784, 274] width 29 height 29
click at [345, 282] on input "White Chocolate Macadamia Nut Cookie" at bounding box center [345, 282] width 0 height 0
click at [504, 381] on div "No Dessert -$0.25/PERSON" at bounding box center [604, 377] width 391 height 23
click at [345, 282] on input "option No Dessert focused, 4 of 4. 4 results available. Use Up and Down to choo…" at bounding box center [345, 282] width 0 height 0
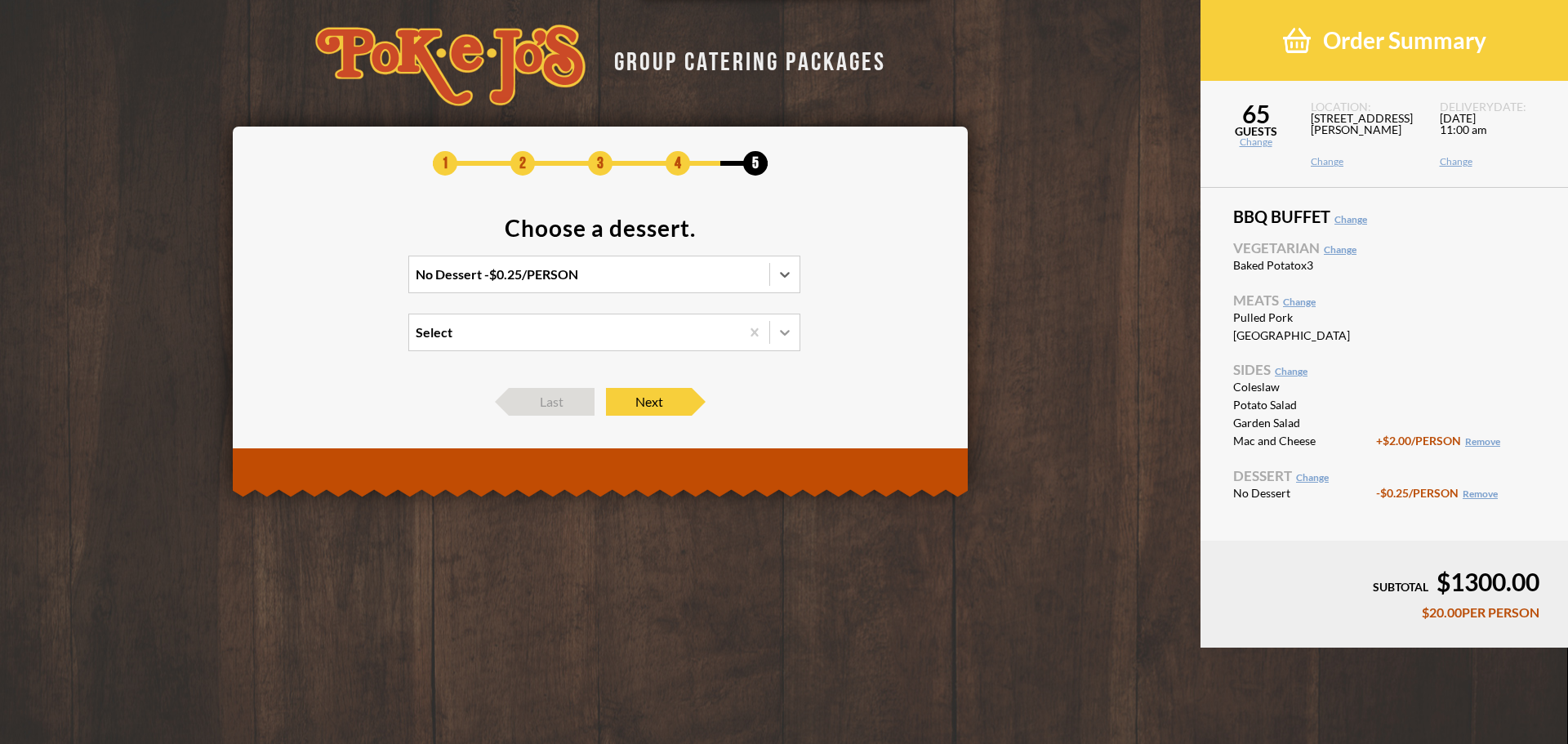
click at [790, 327] on icon at bounding box center [785, 333] width 17 height 17
click at [345, 340] on input "Select" at bounding box center [345, 340] width 0 height 0
drag, startPoint x: 882, startPoint y: 331, endPoint x: 872, endPoint y: 338, distance: 12.2
click at [879, 333] on section "Choose a dessert. No Dessert -$0.25/PERSON Select" at bounding box center [601, 293] width 686 height 155
click at [628, 397] on span "Next" at bounding box center [648, 402] width 86 height 27
